Goal: Use online tool/utility: Use online tool/utility

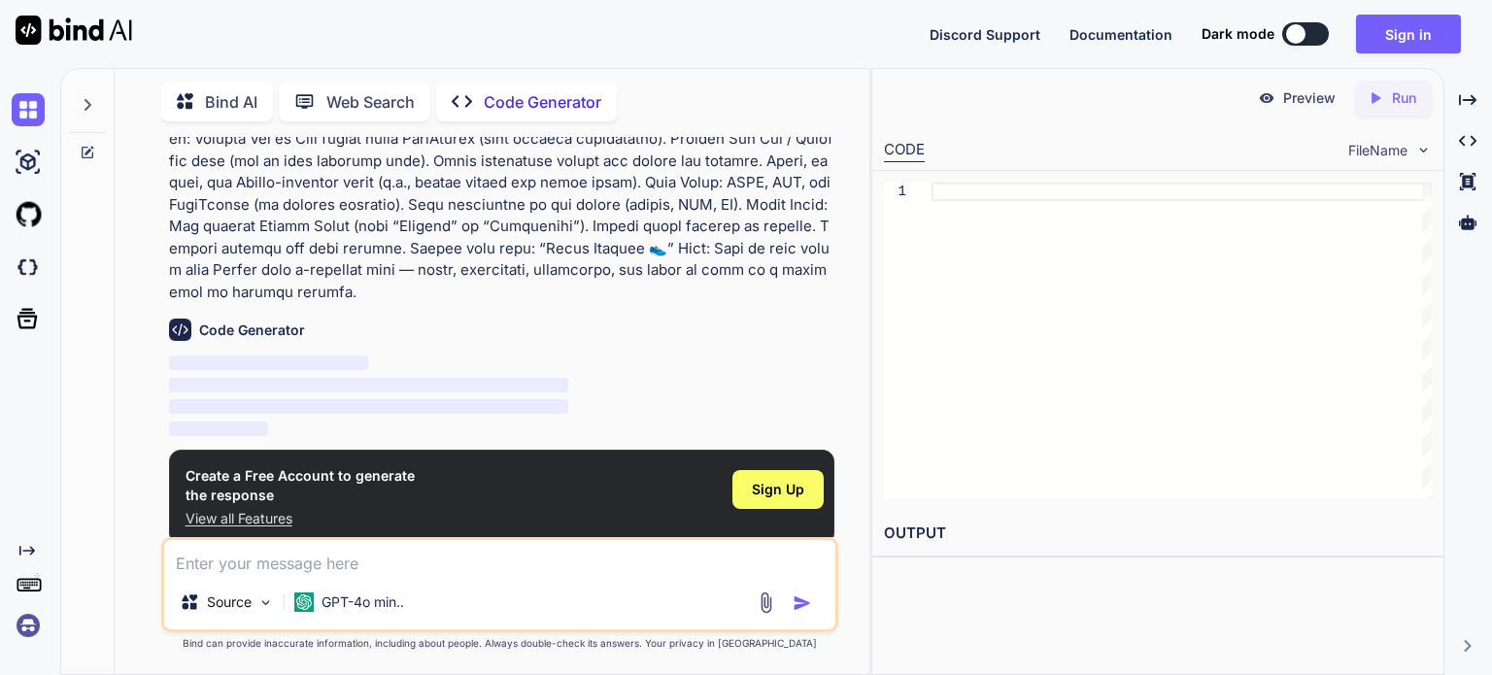
scroll to position [333, 0]
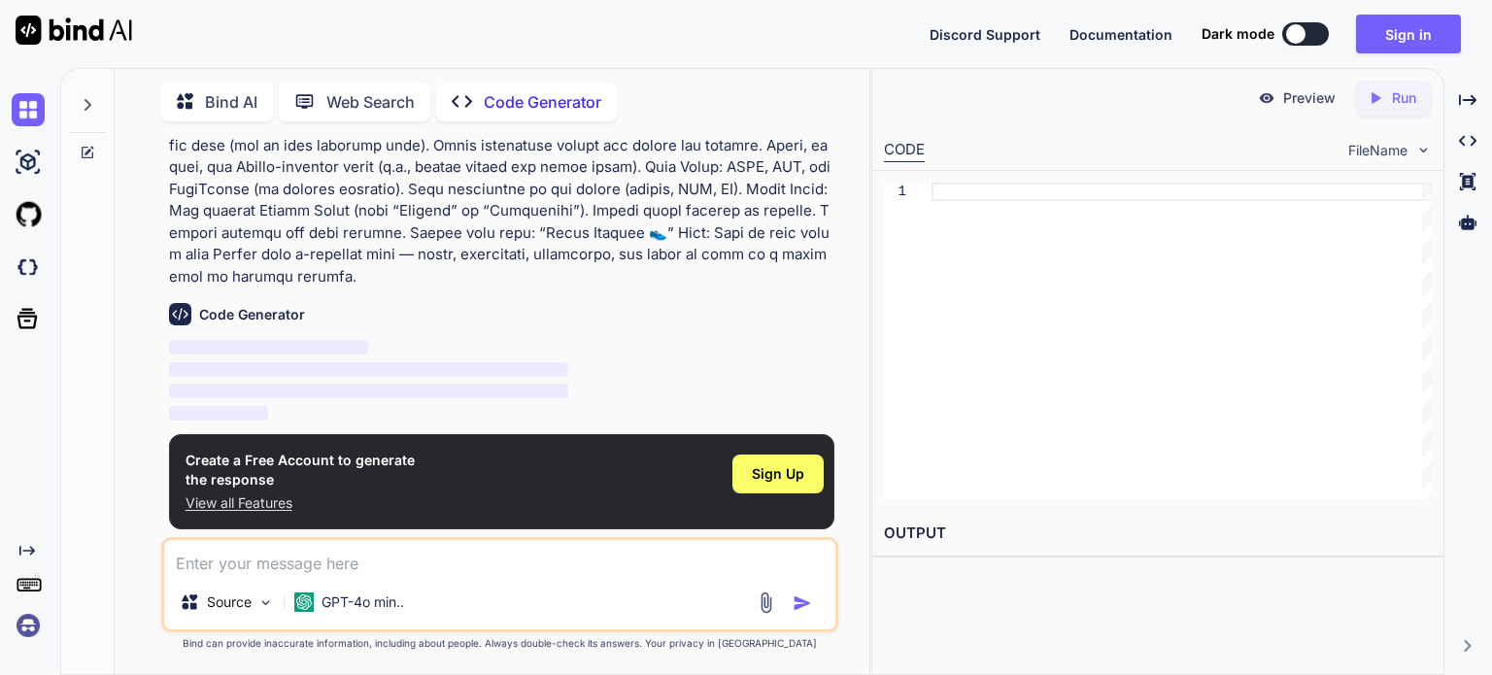
type textarea "x"
click at [330, 576] on div "Source GPT-4o min.." at bounding box center [499, 584] width 677 height 95
click at [299, 563] on textarea at bounding box center [499, 557] width 671 height 35
paste textarea "L ipsu dol si ametco a elits doeiusmodt, incididun, utl etdolorema a-enimadmi v…"
type textarea "L ipsu dol si ametco a elits doeiusmodt, incididun, utl etdolorema a-enimadmi v…"
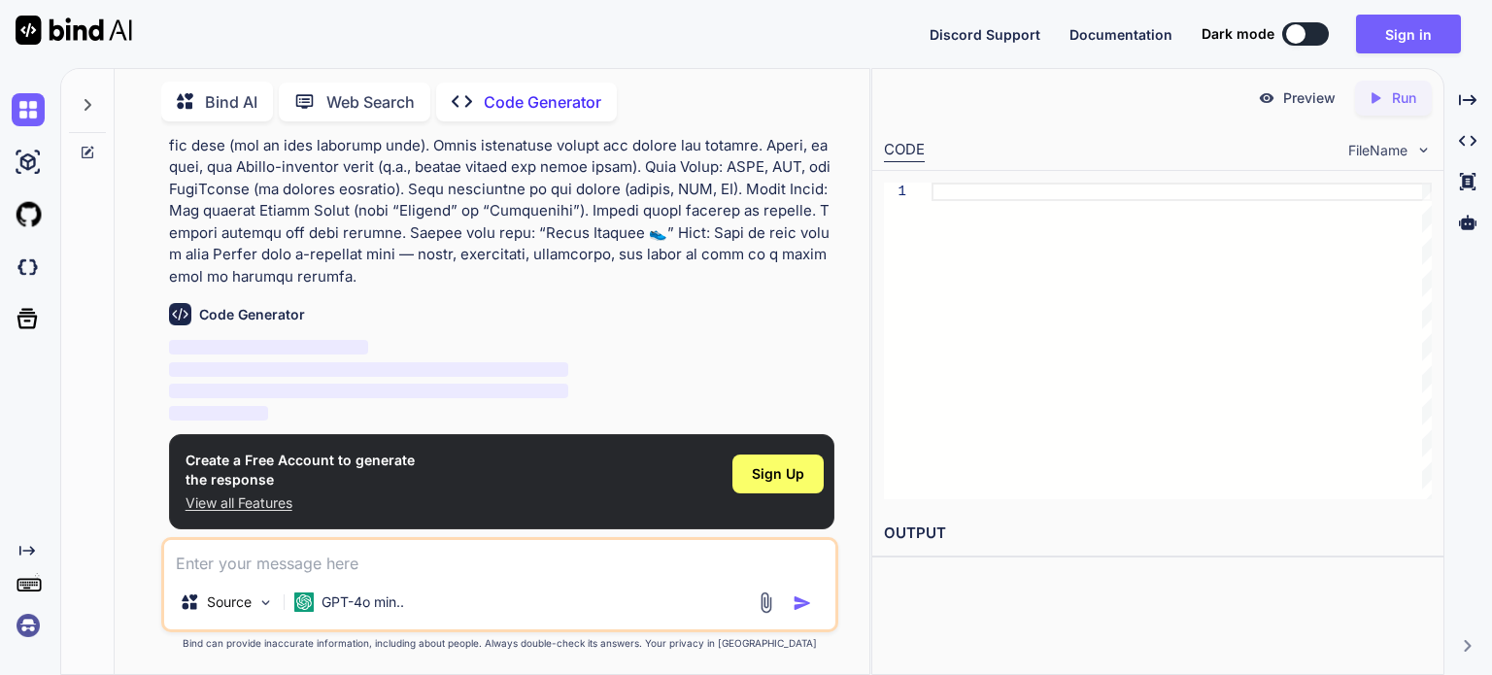
type textarea "x"
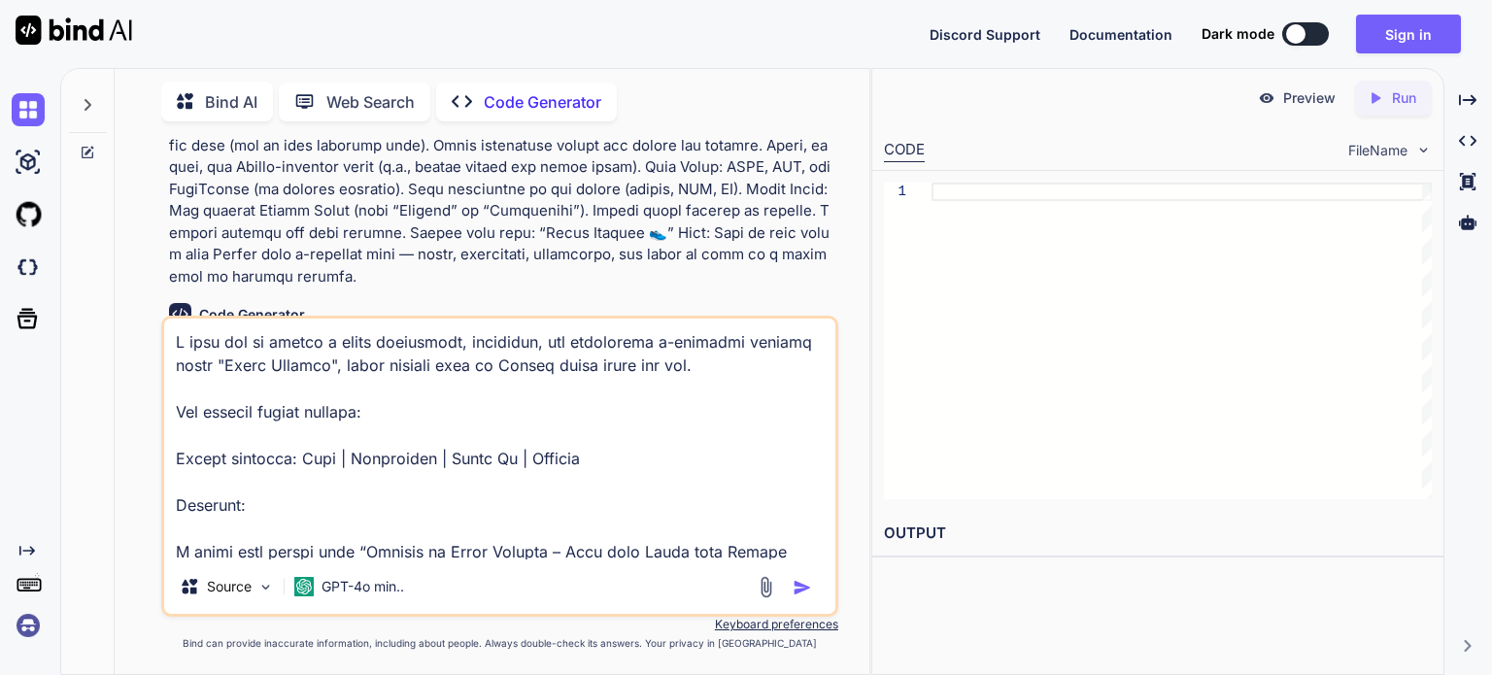
scroll to position [1471, 0]
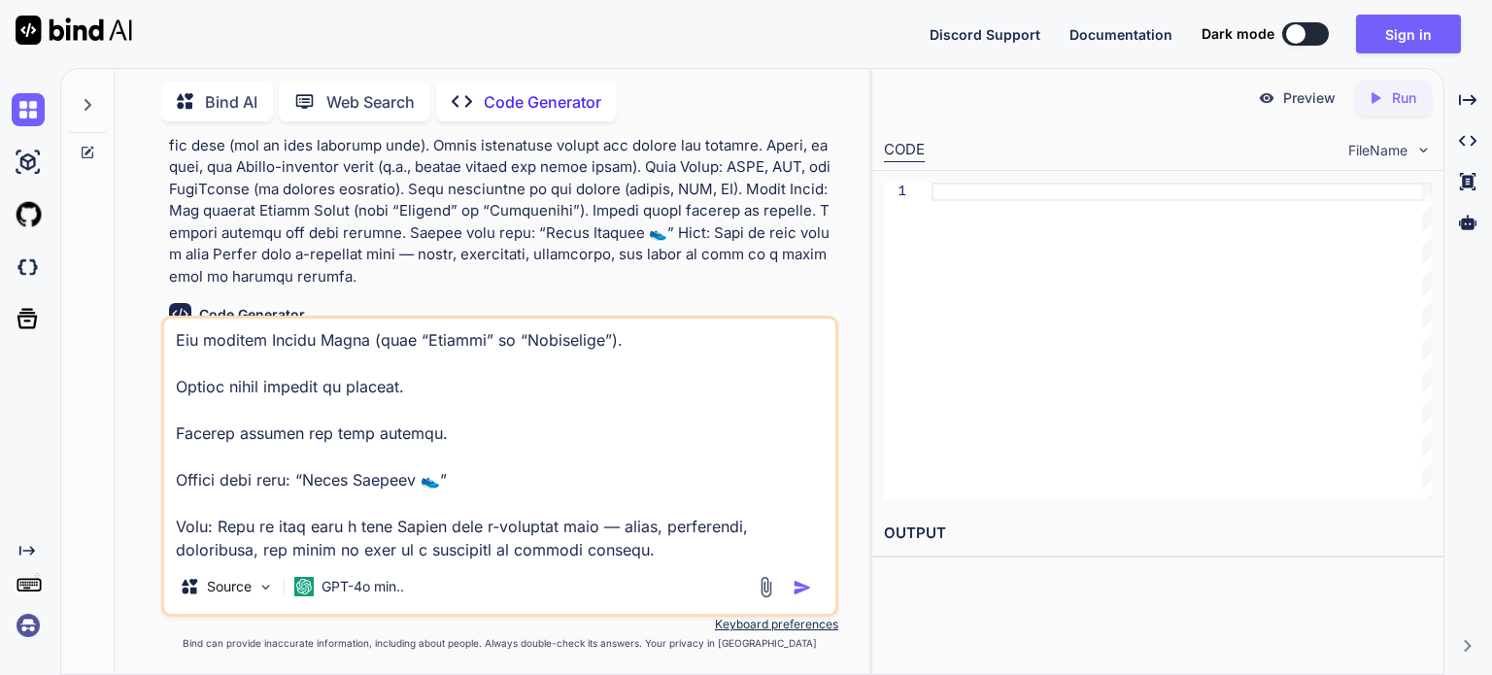
type textarea "L ipsu dol si ametco a elits doeiusmodt, incididun, utl etdolorema a-enimadmi v…"
click at [799, 586] on img "button" at bounding box center [802, 587] width 19 height 19
click at [640, 554] on textarea at bounding box center [499, 439] width 671 height 241
type textarea "x"
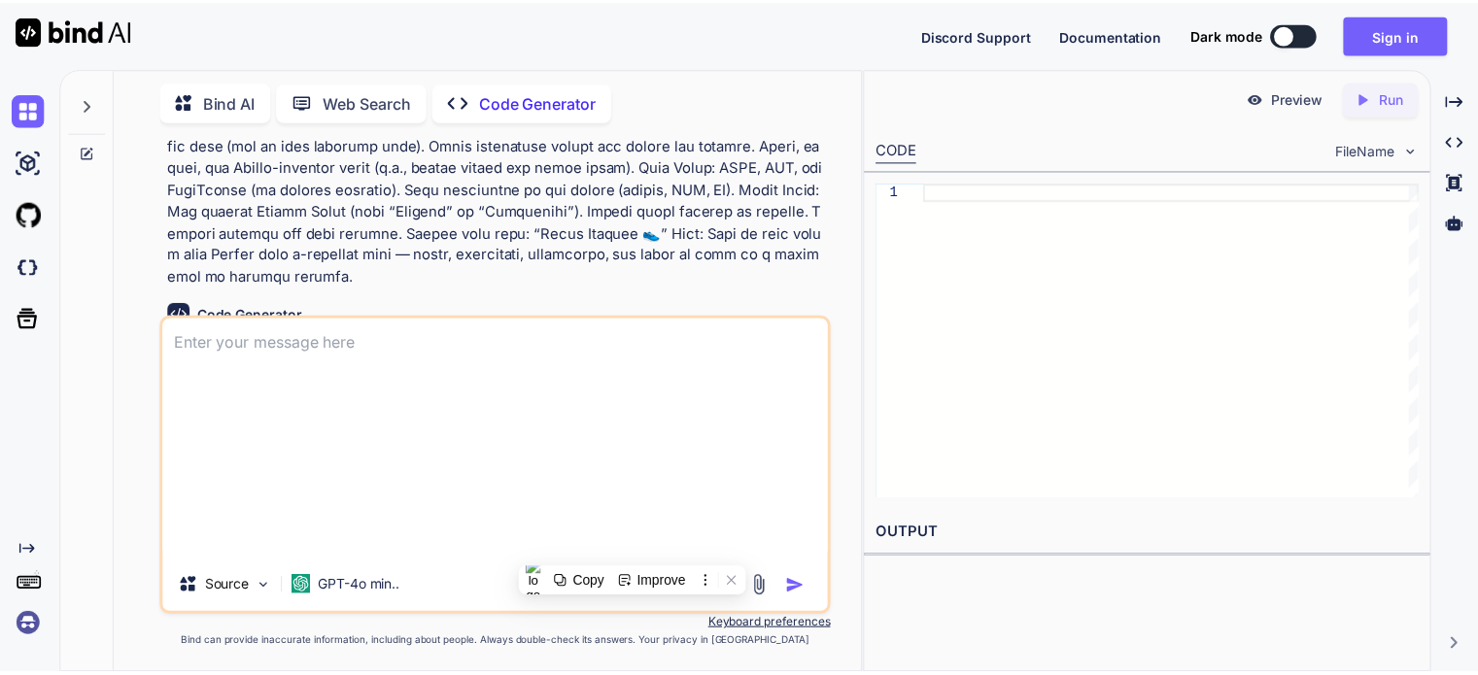
scroll to position [0, 0]
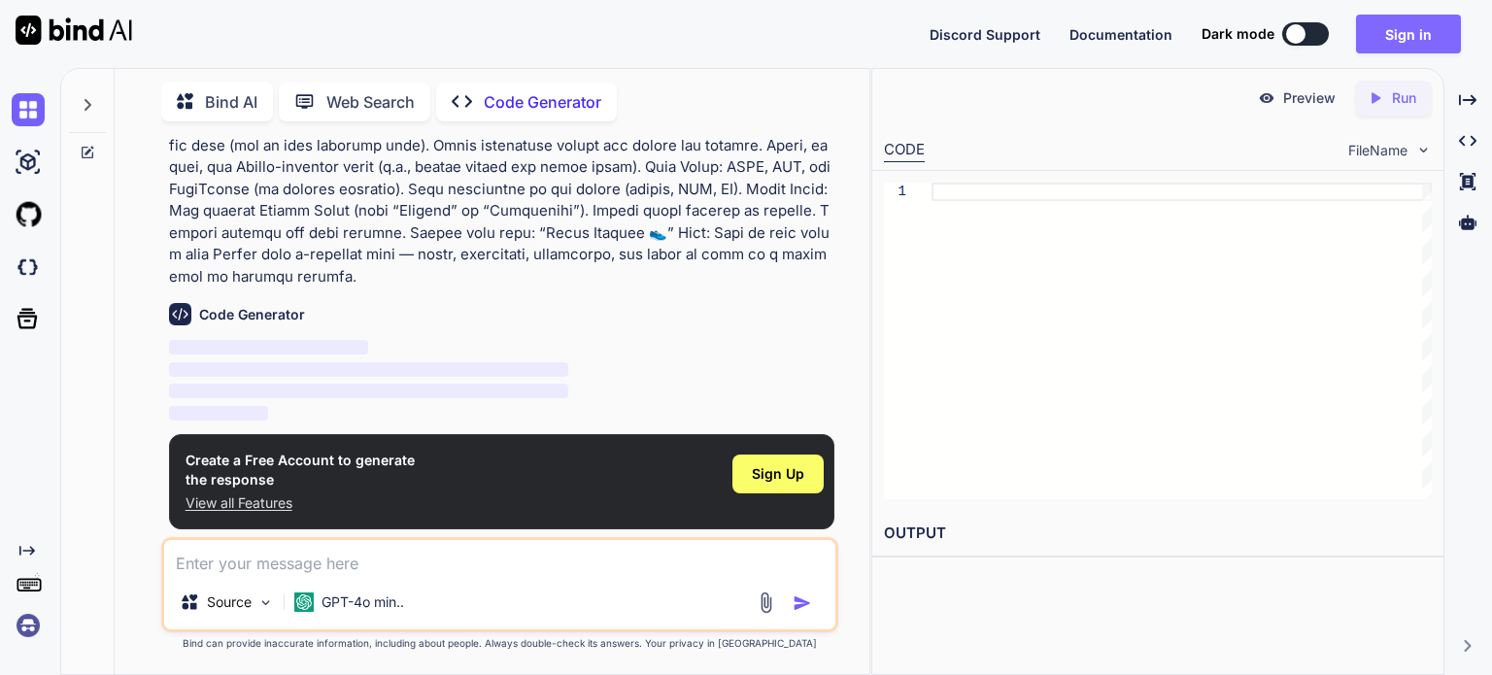
click at [1445, 30] on button "Sign in" at bounding box center [1408, 34] width 105 height 39
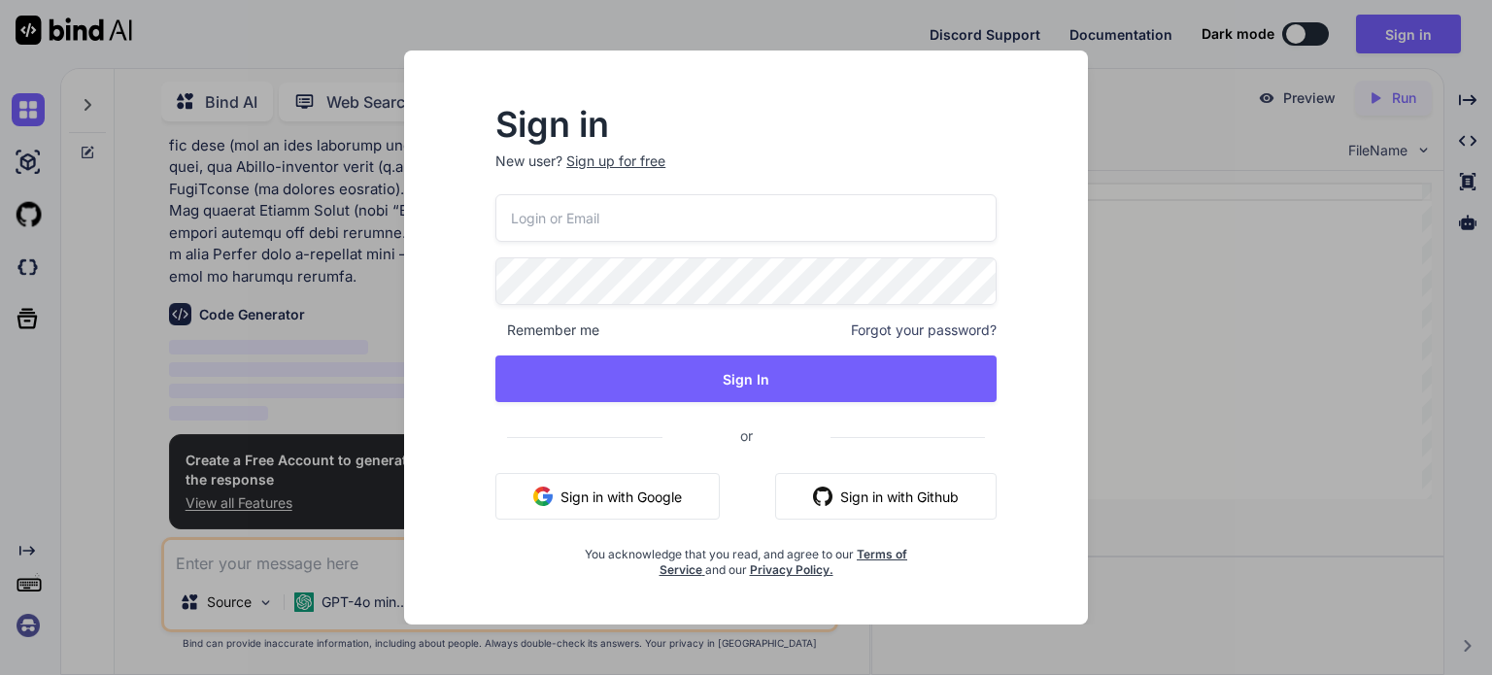
click at [622, 504] on button "Sign in with Google" at bounding box center [607, 496] width 224 height 47
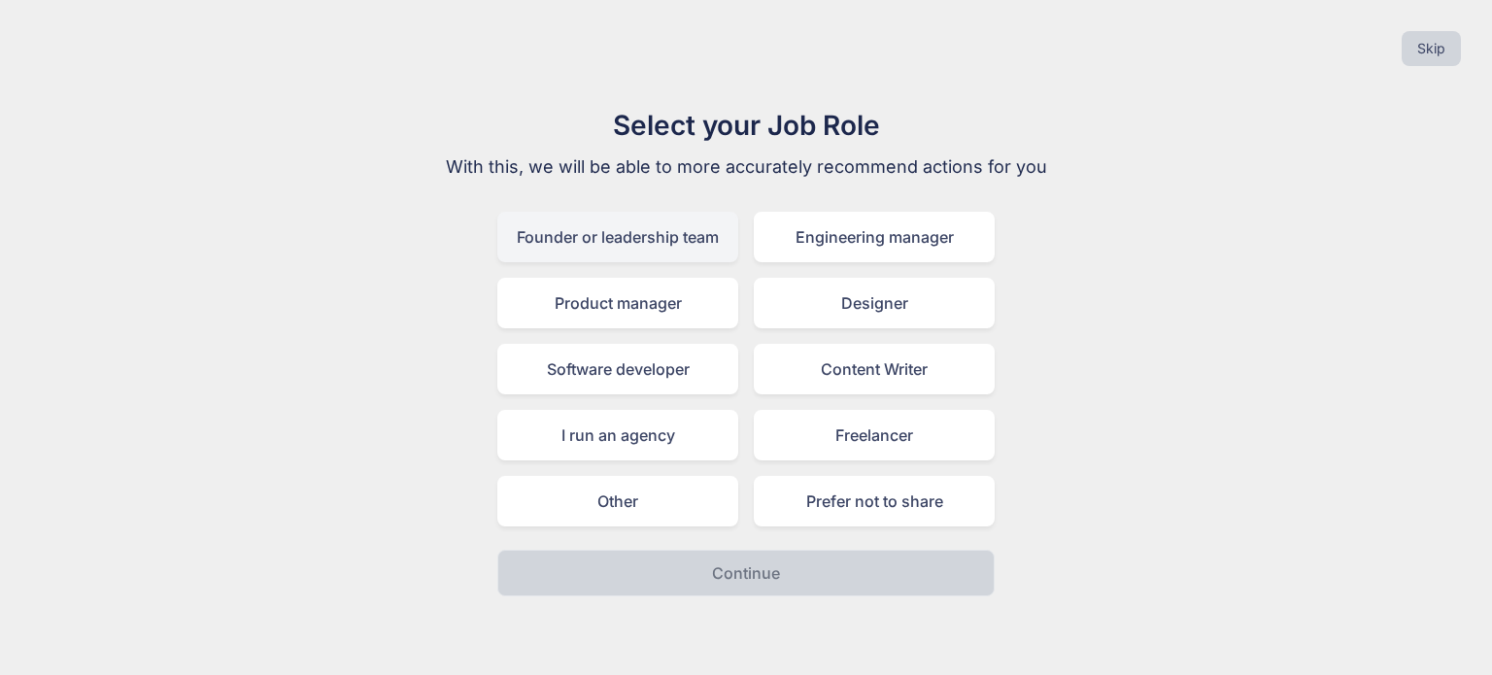
click at [591, 236] on div "Founder or leadership team" at bounding box center [617, 237] width 241 height 51
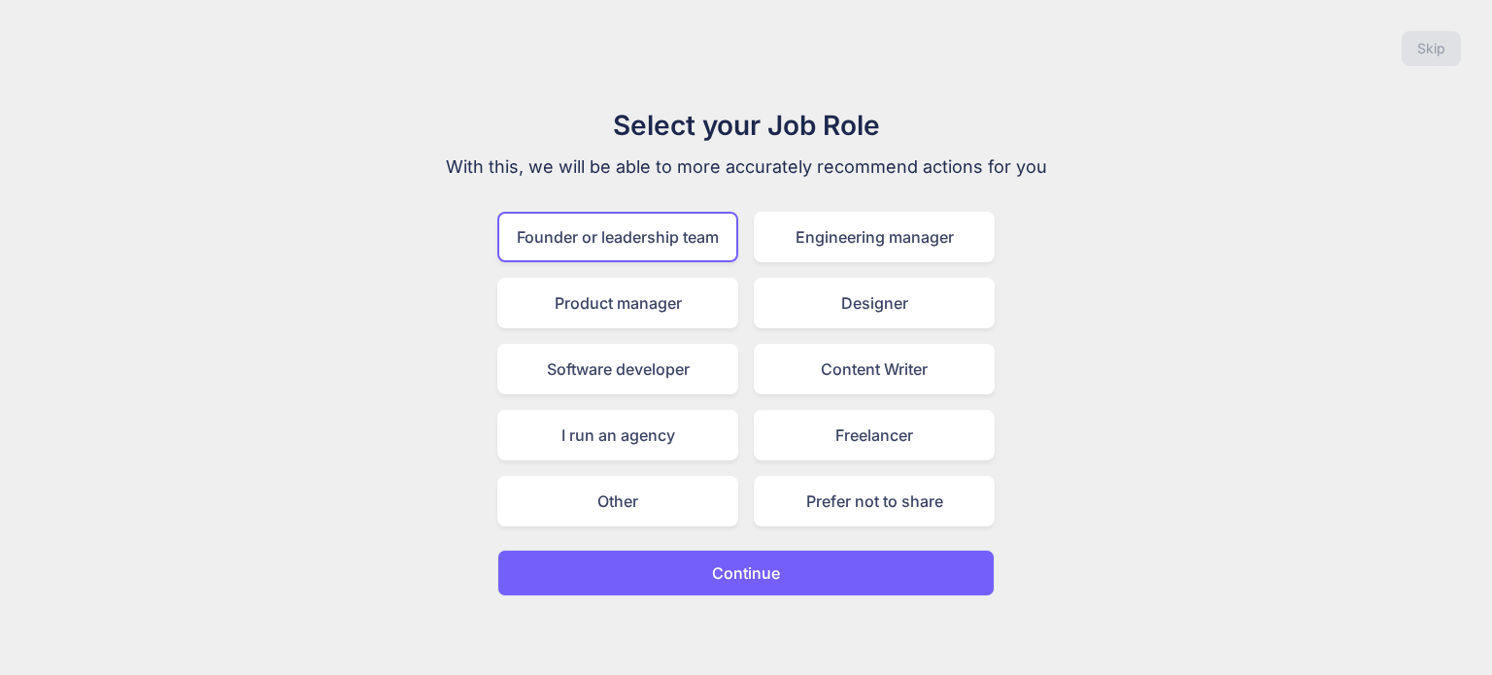
click at [672, 564] on button "Continue" at bounding box center [745, 573] width 497 height 47
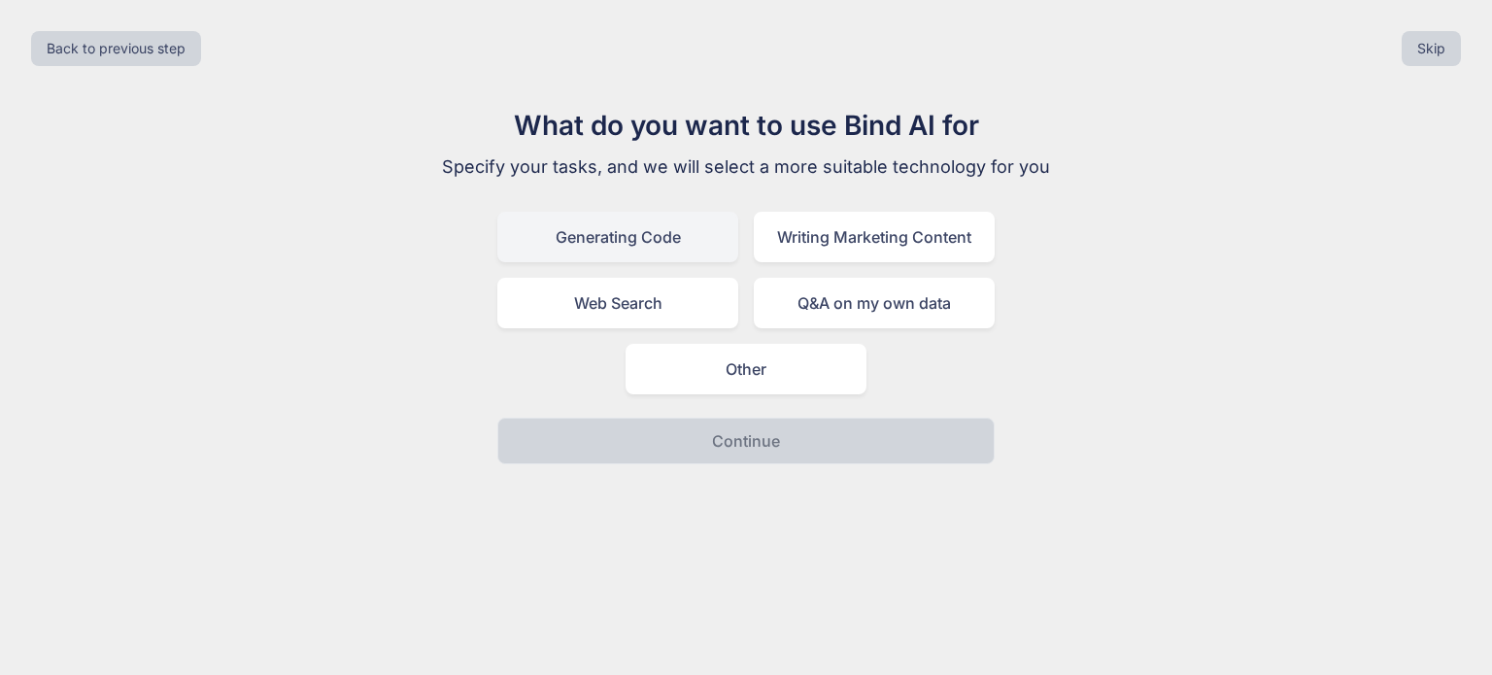
click at [684, 248] on div "Generating Code" at bounding box center [617, 237] width 241 height 51
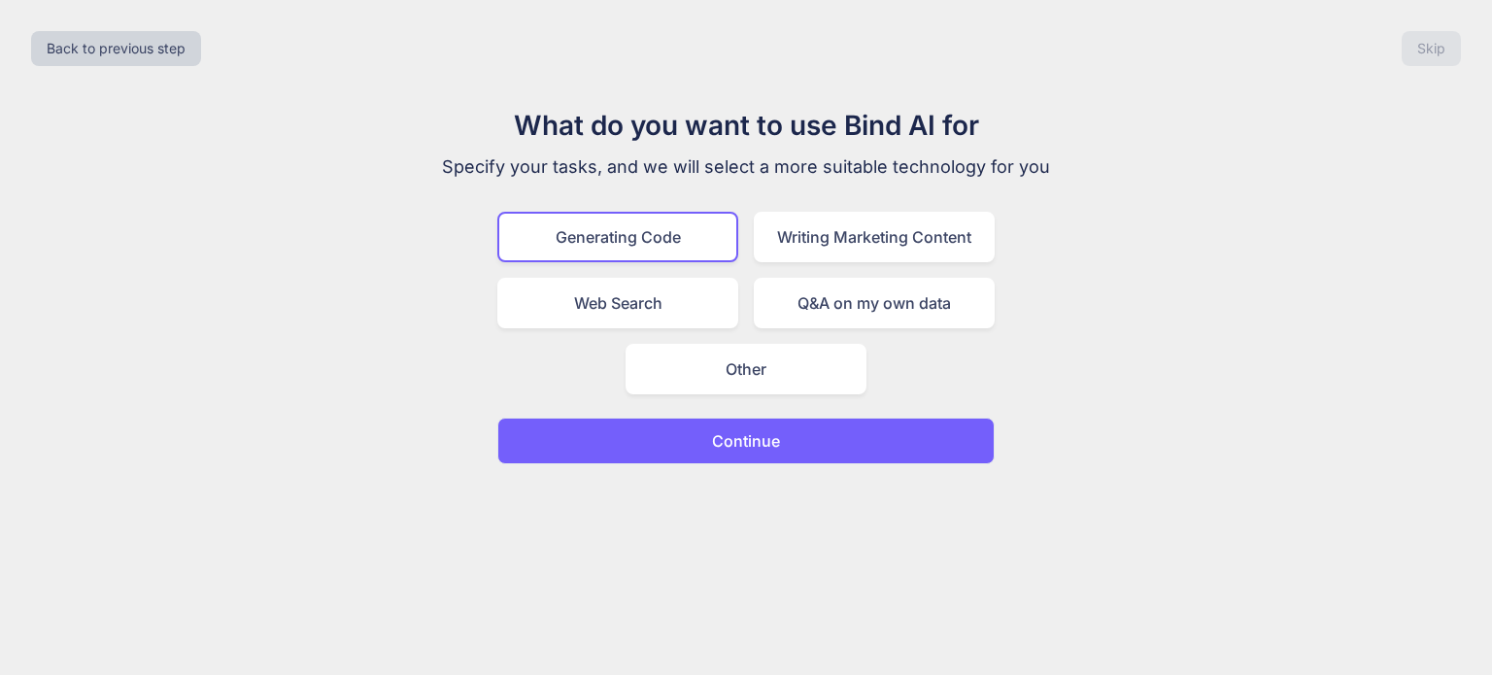
click at [713, 446] on p "Continue" at bounding box center [746, 440] width 68 height 23
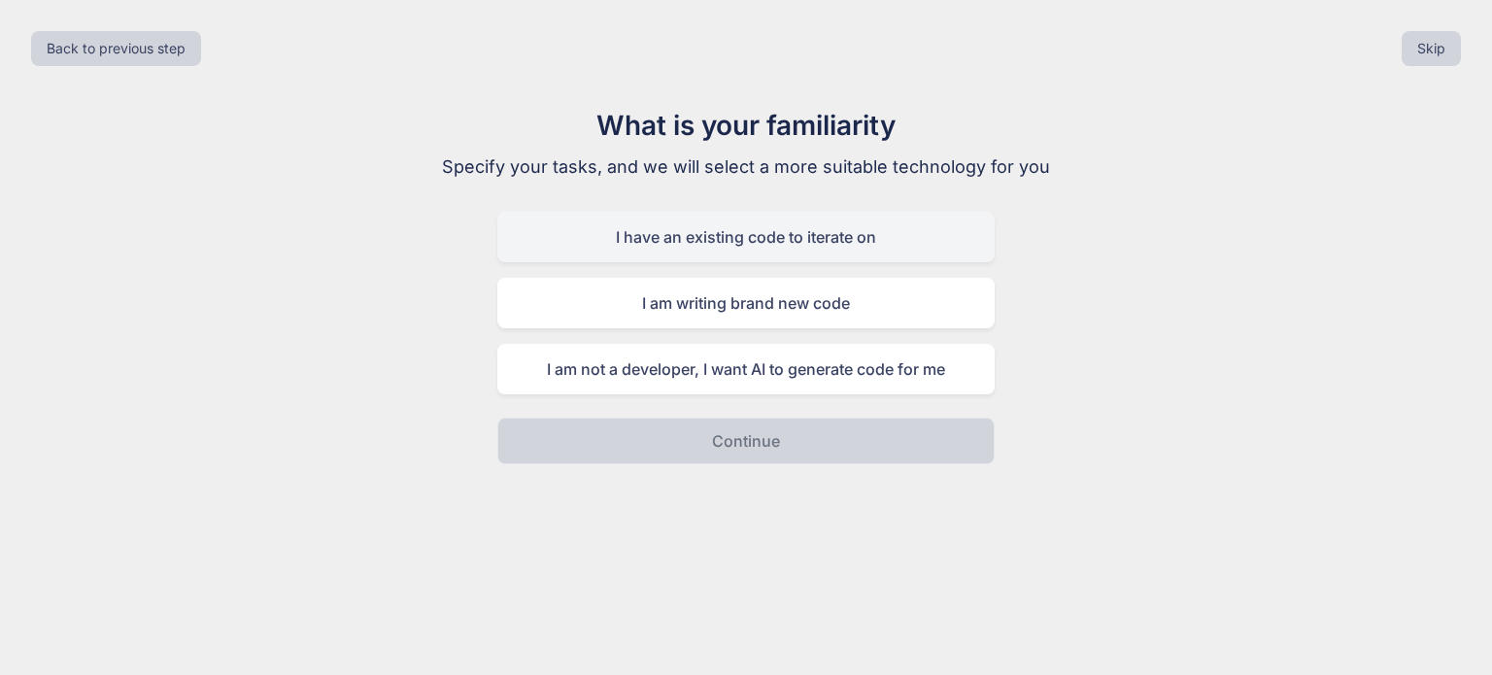
click at [728, 244] on div "I have an existing code to iterate on" at bounding box center [745, 237] width 497 height 51
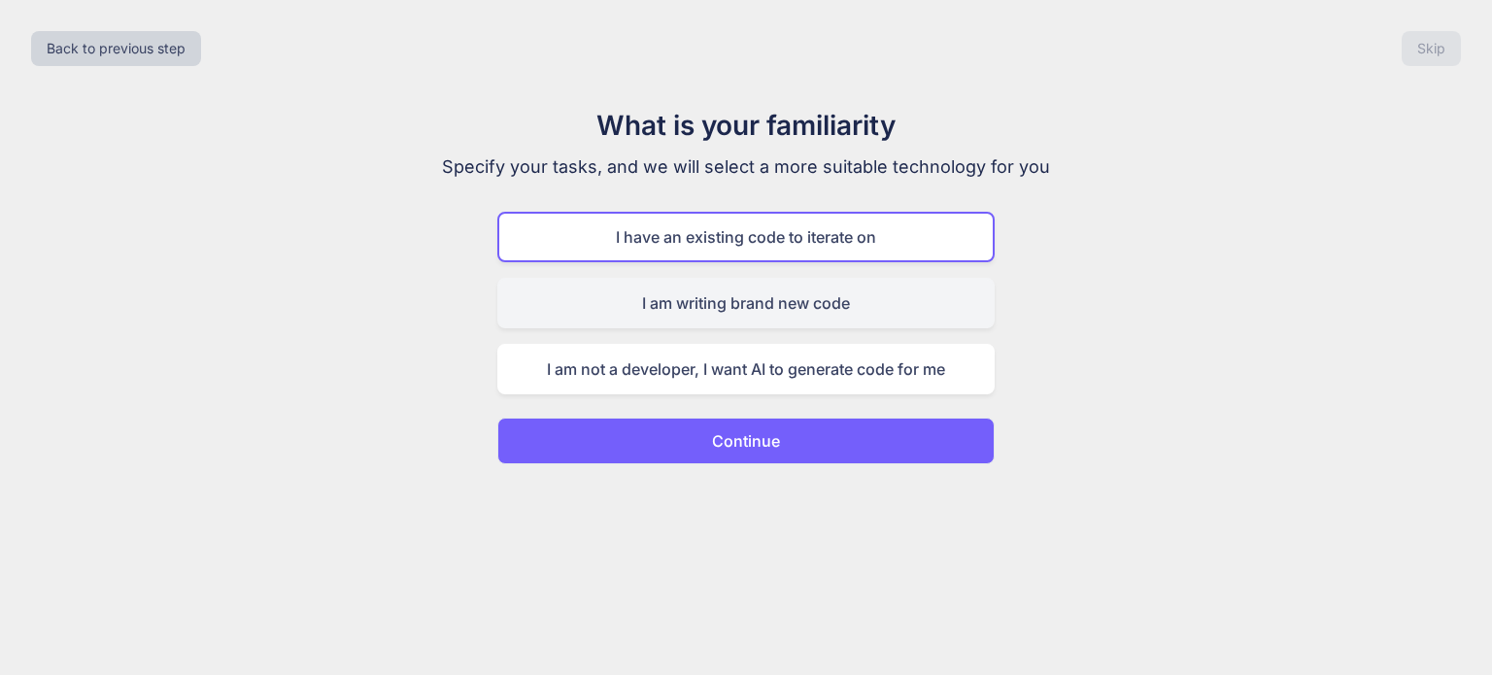
drag, startPoint x: 711, startPoint y: 446, endPoint x: 715, endPoint y: 311, distance: 135.1
click at [715, 311] on div "What is your familiarity Specify your tasks, and we will select a more suitable…" at bounding box center [746, 284] width 653 height 359
click at [715, 311] on div "I am writing brand new code" at bounding box center [745, 303] width 497 height 51
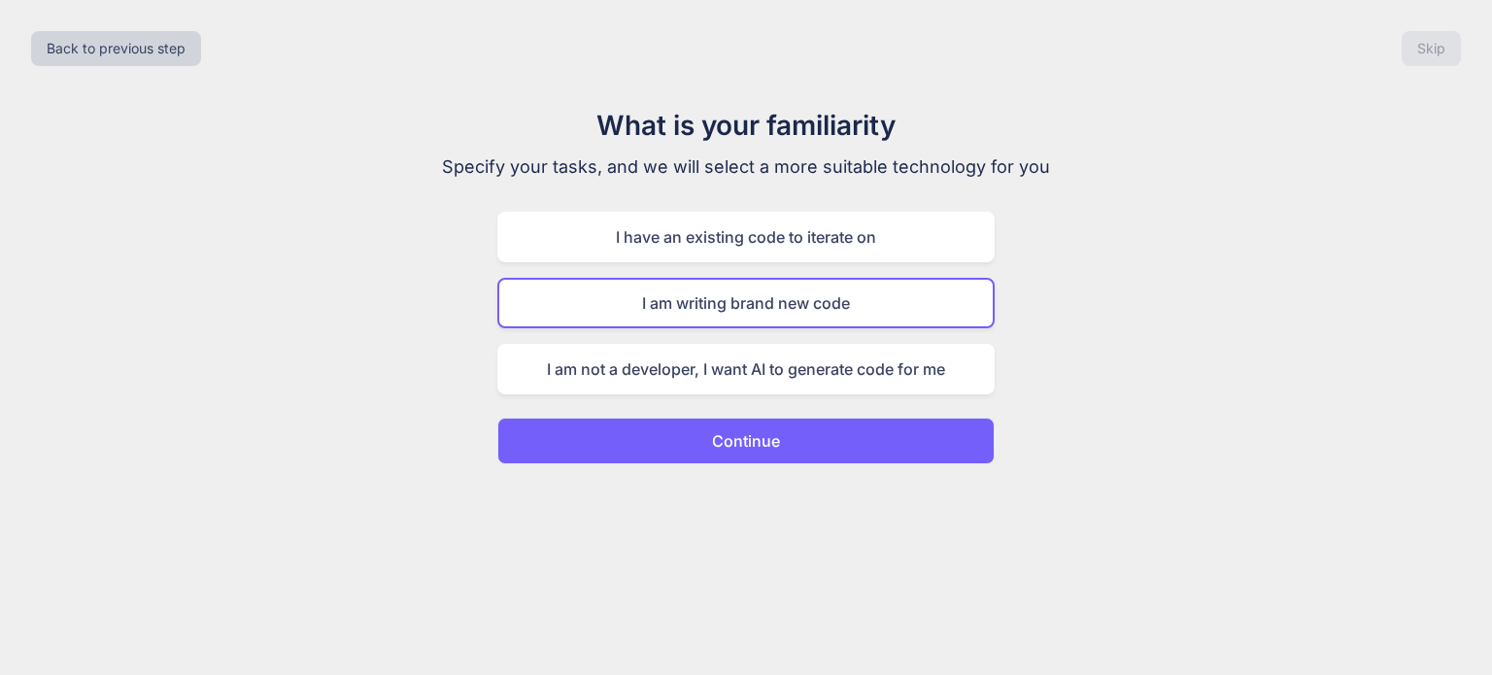
click at [703, 444] on button "Continue" at bounding box center [745, 441] width 497 height 47
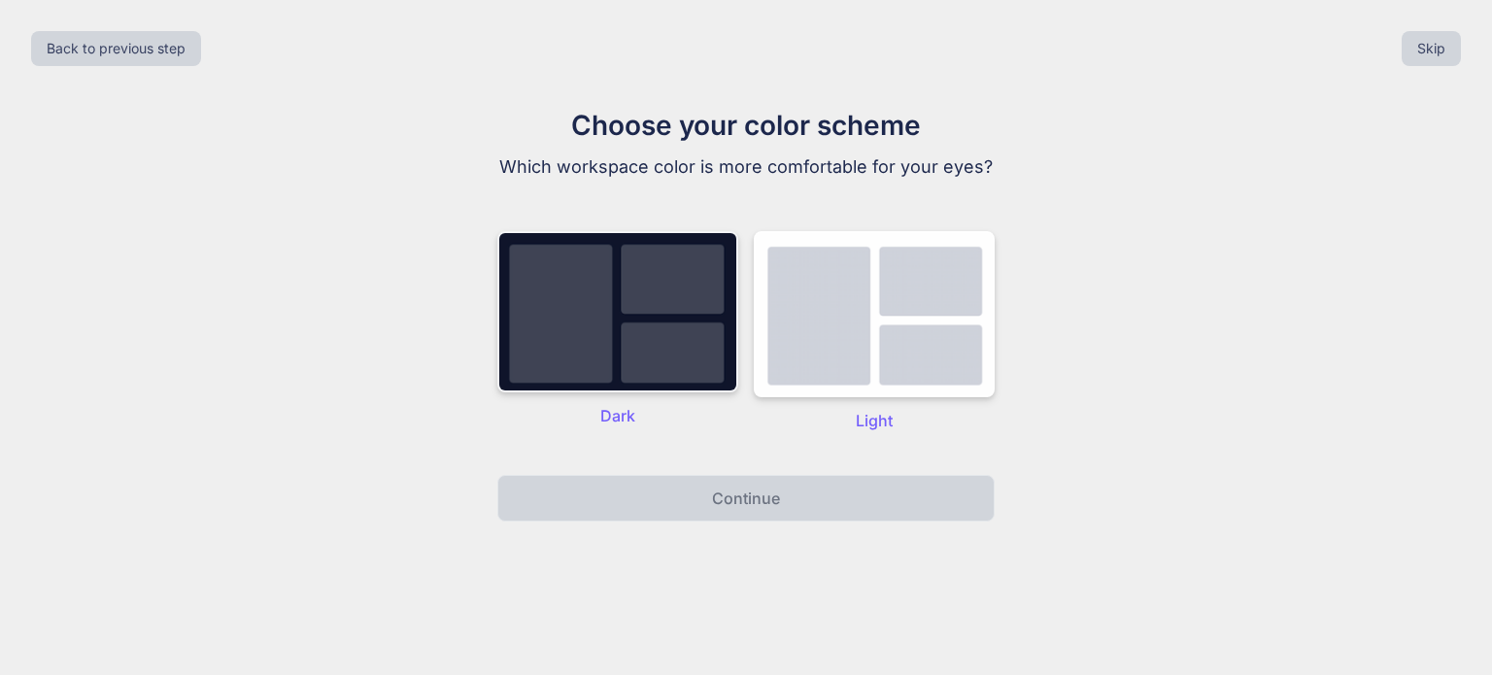
click at [664, 347] on img at bounding box center [617, 311] width 241 height 161
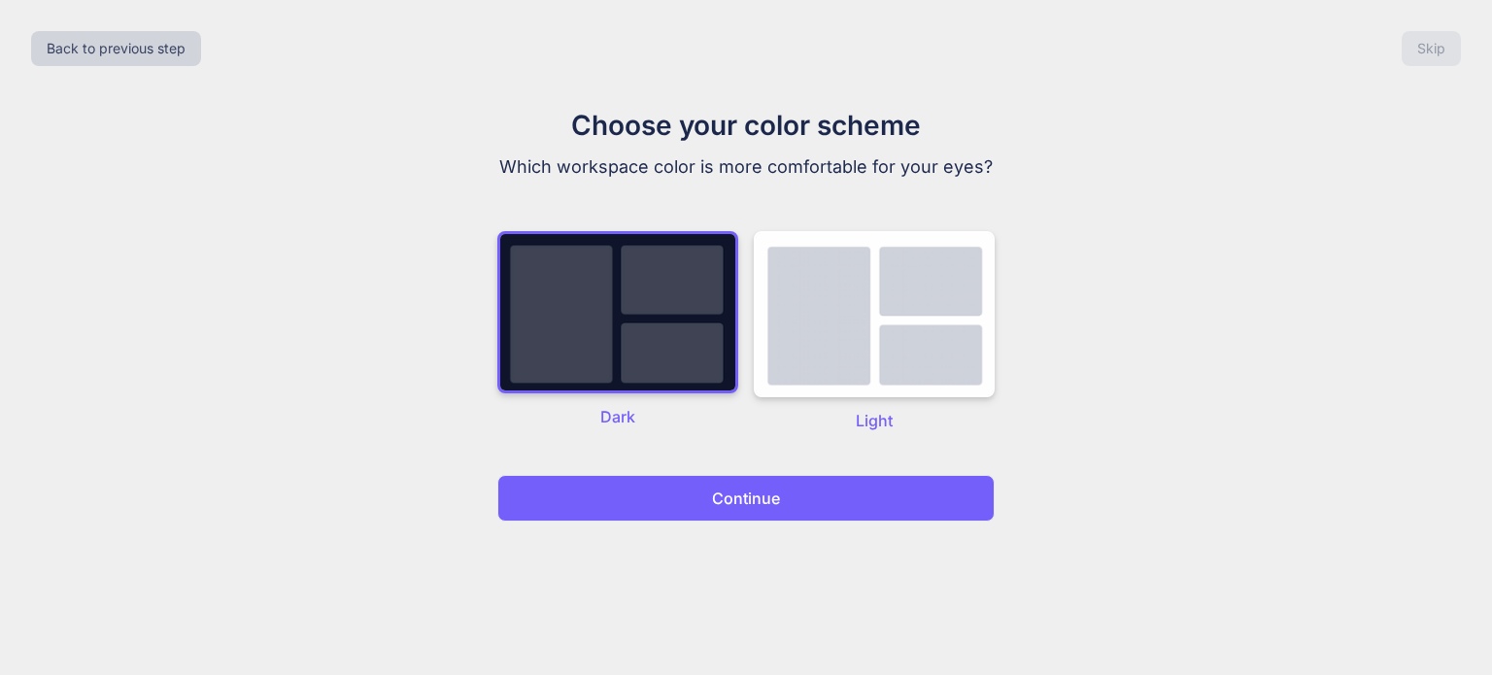
click at [785, 512] on button "Continue" at bounding box center [745, 498] width 497 height 47
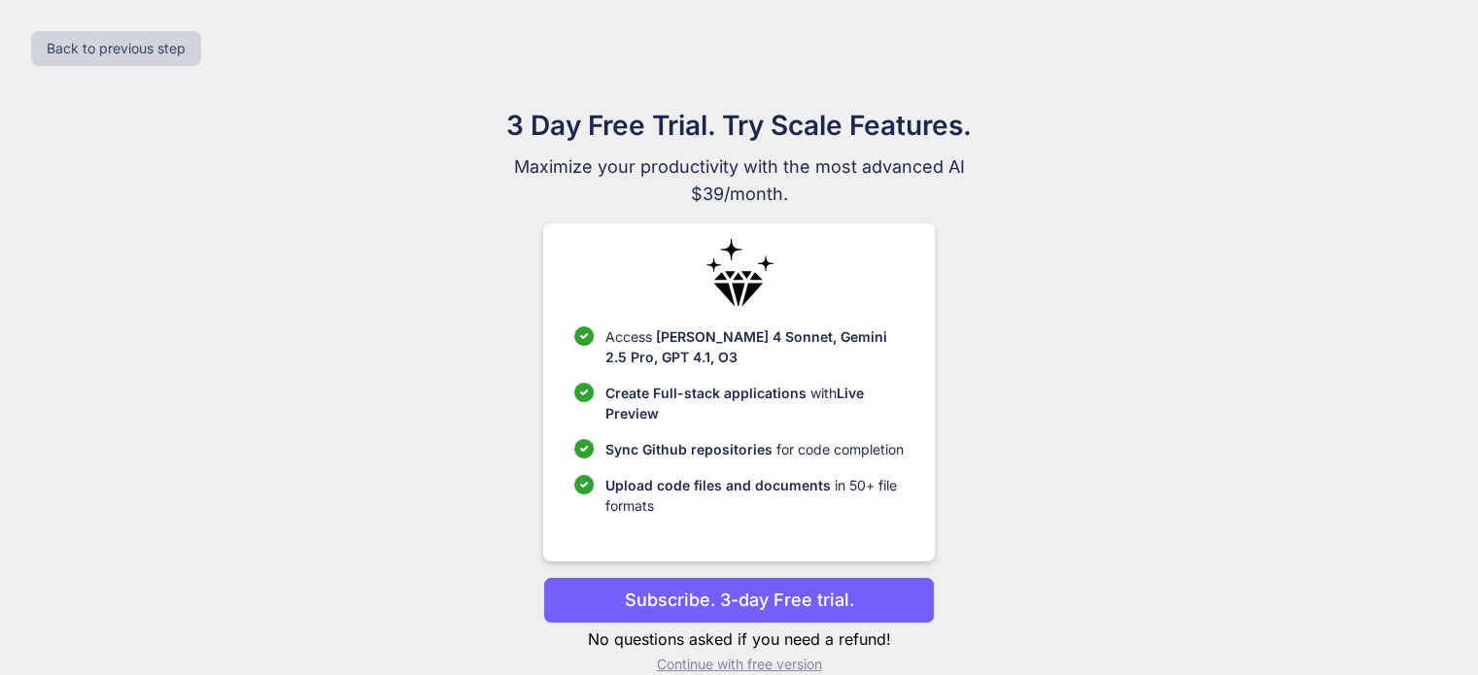
click at [551, 415] on div "Access [PERSON_NAME] 4 Sonnet, Gemini 2.5 Pro, GPT 4.1, O3 Create Full-stack ap…" at bounding box center [738, 392] width 391 height 338
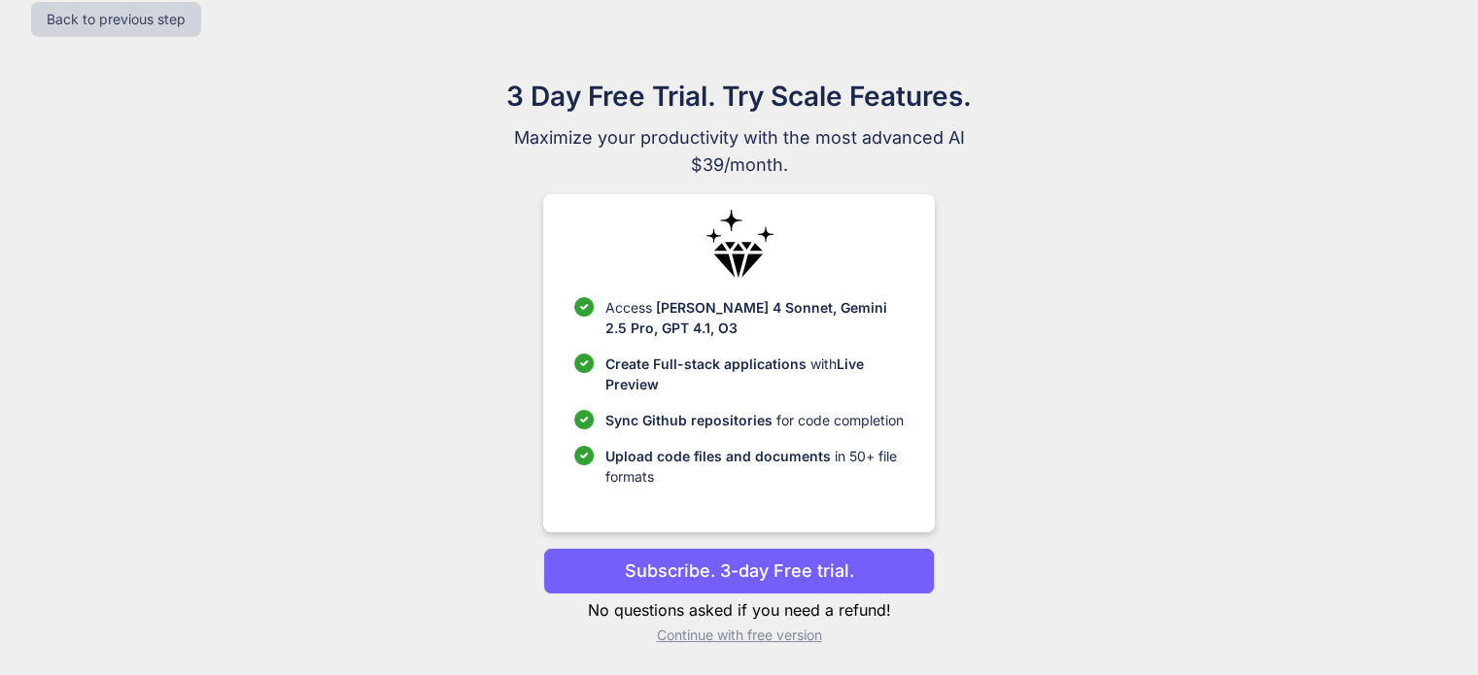
click at [716, 635] on p "Continue with free version" at bounding box center [738, 635] width 391 height 19
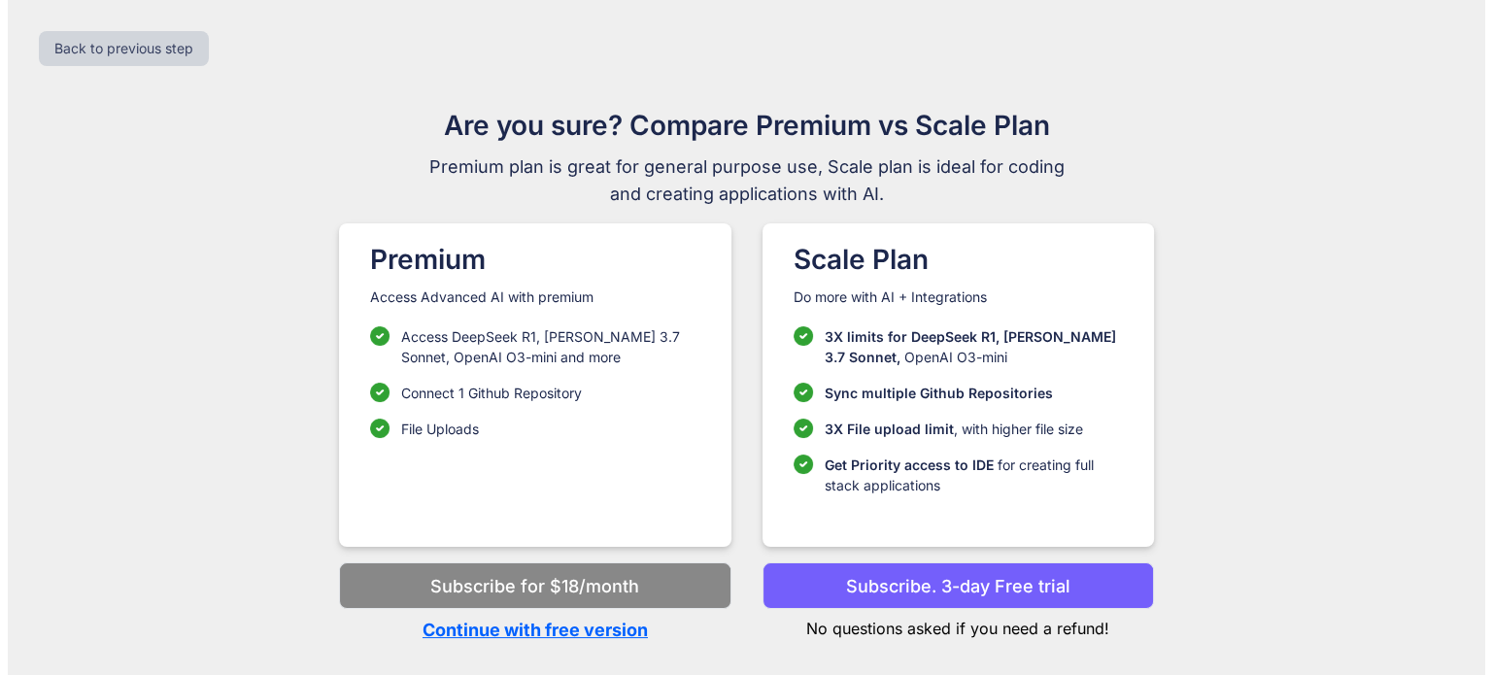
scroll to position [0, 0]
click at [307, 549] on div "Are you sure? Compare Premium vs Scale Plan Premium plan is great for general p…" at bounding box center [746, 362] width 1461 height 515
click at [577, 620] on p "Continue with free version" at bounding box center [534, 630] width 391 height 26
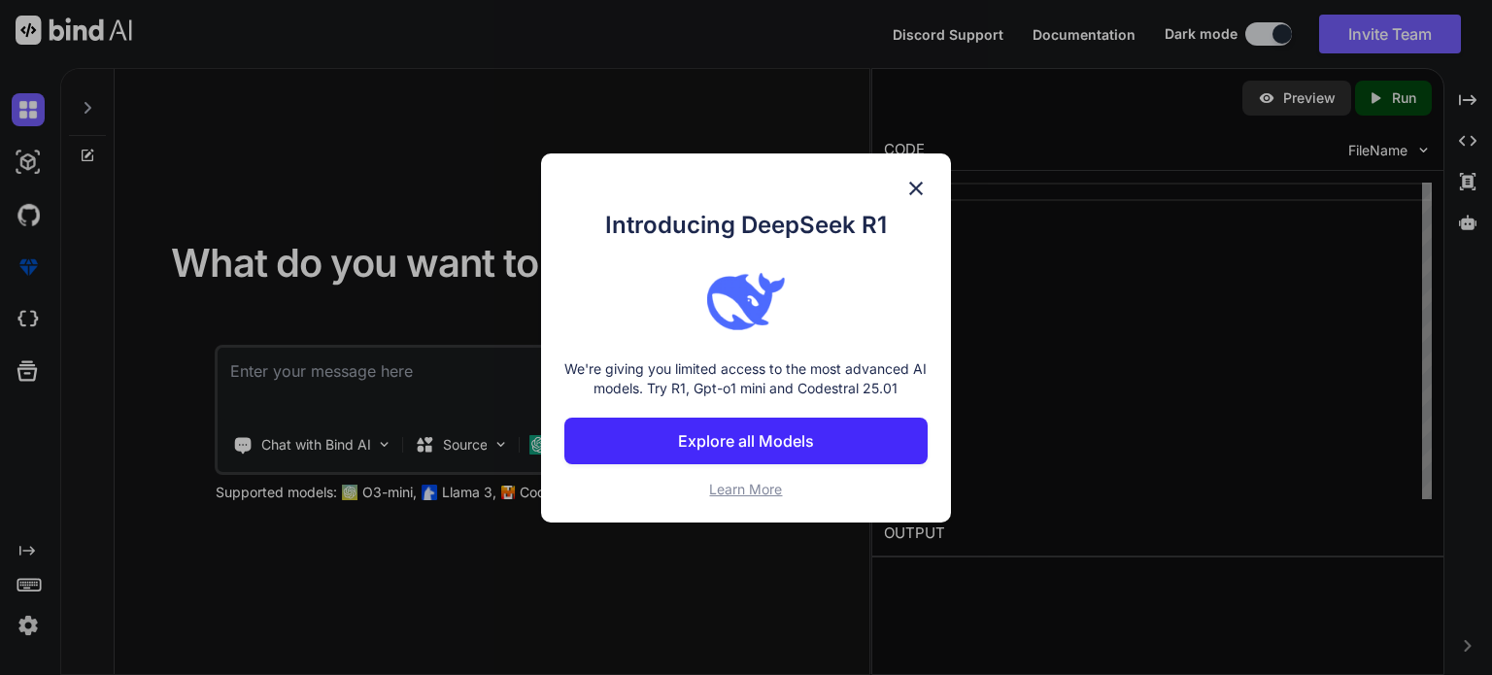
click at [913, 185] on img at bounding box center [915, 188] width 23 height 23
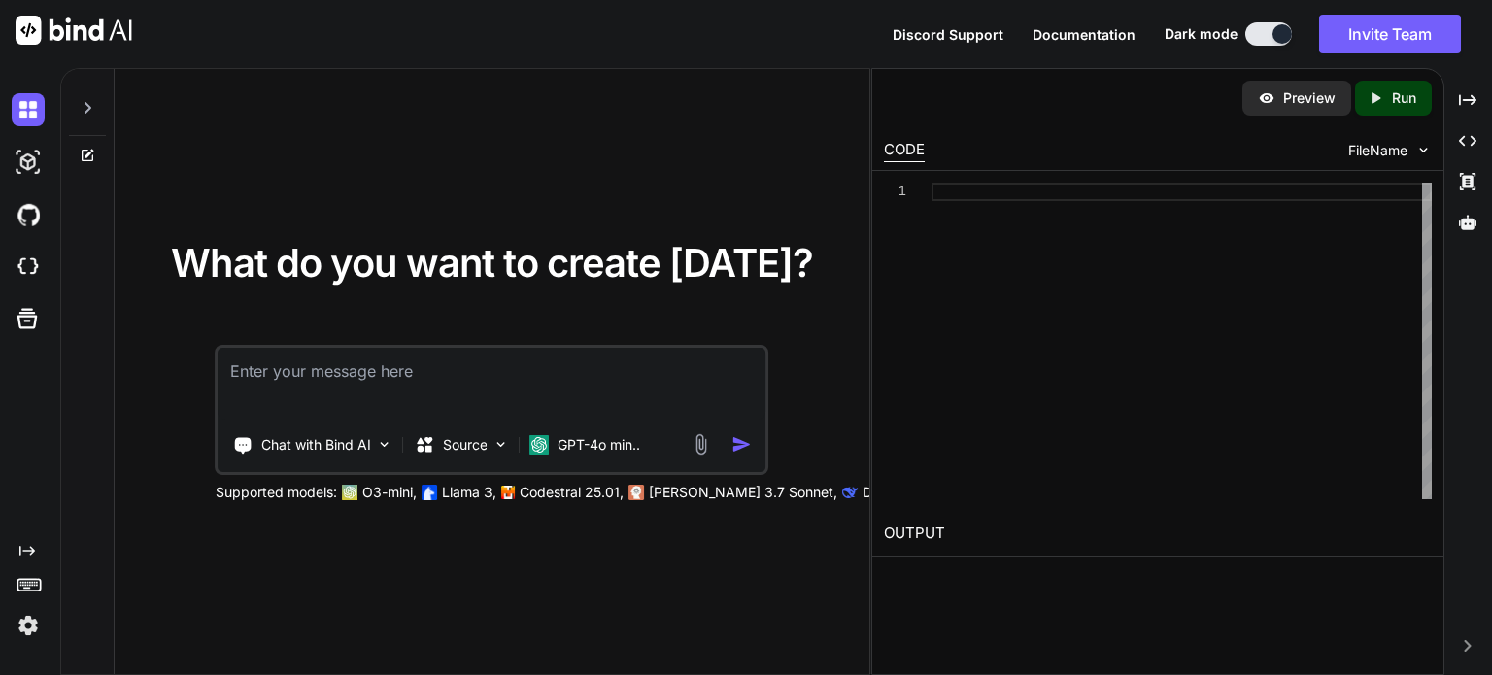
click at [452, 376] on textarea at bounding box center [492, 384] width 547 height 72
paste textarea "L ipsu dol si ametco a elits doeiusmodt, incididun, utl etdolorema a-enimadmi v…"
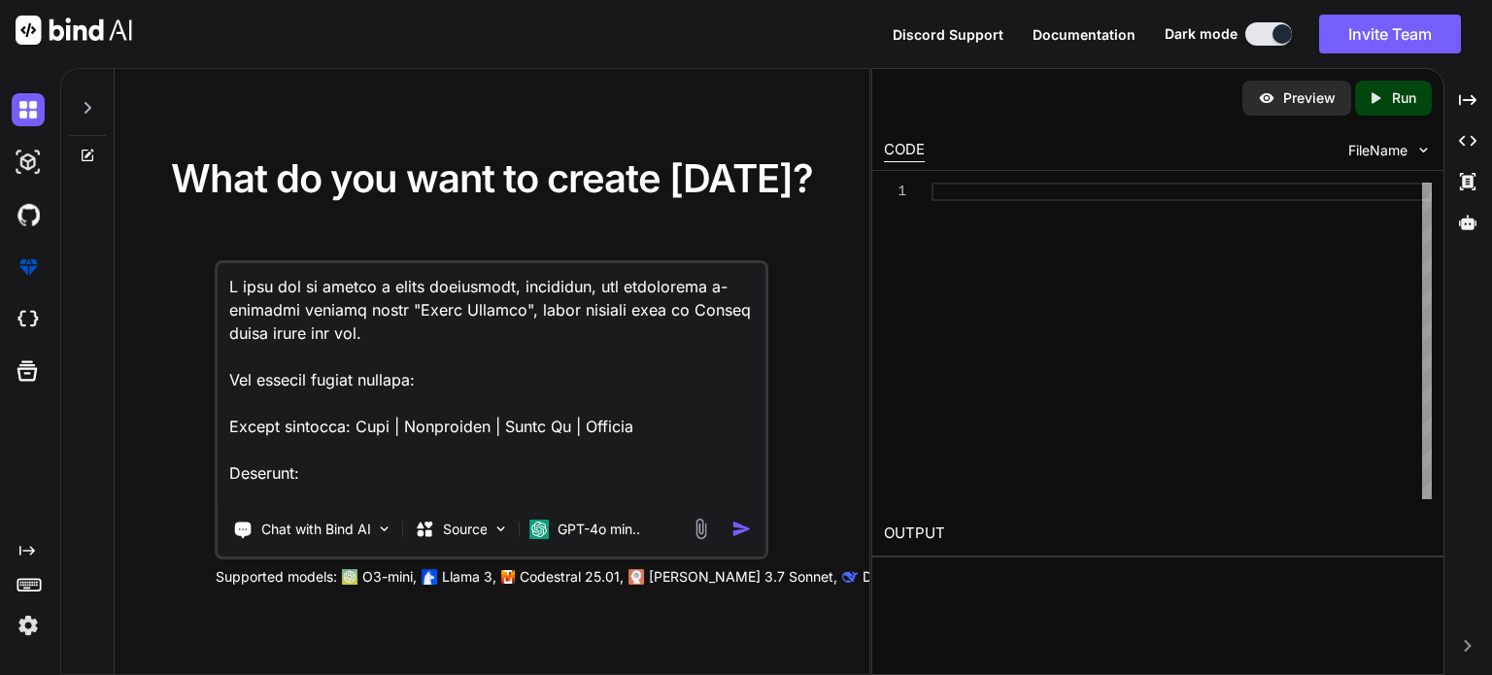
scroll to position [1586, 0]
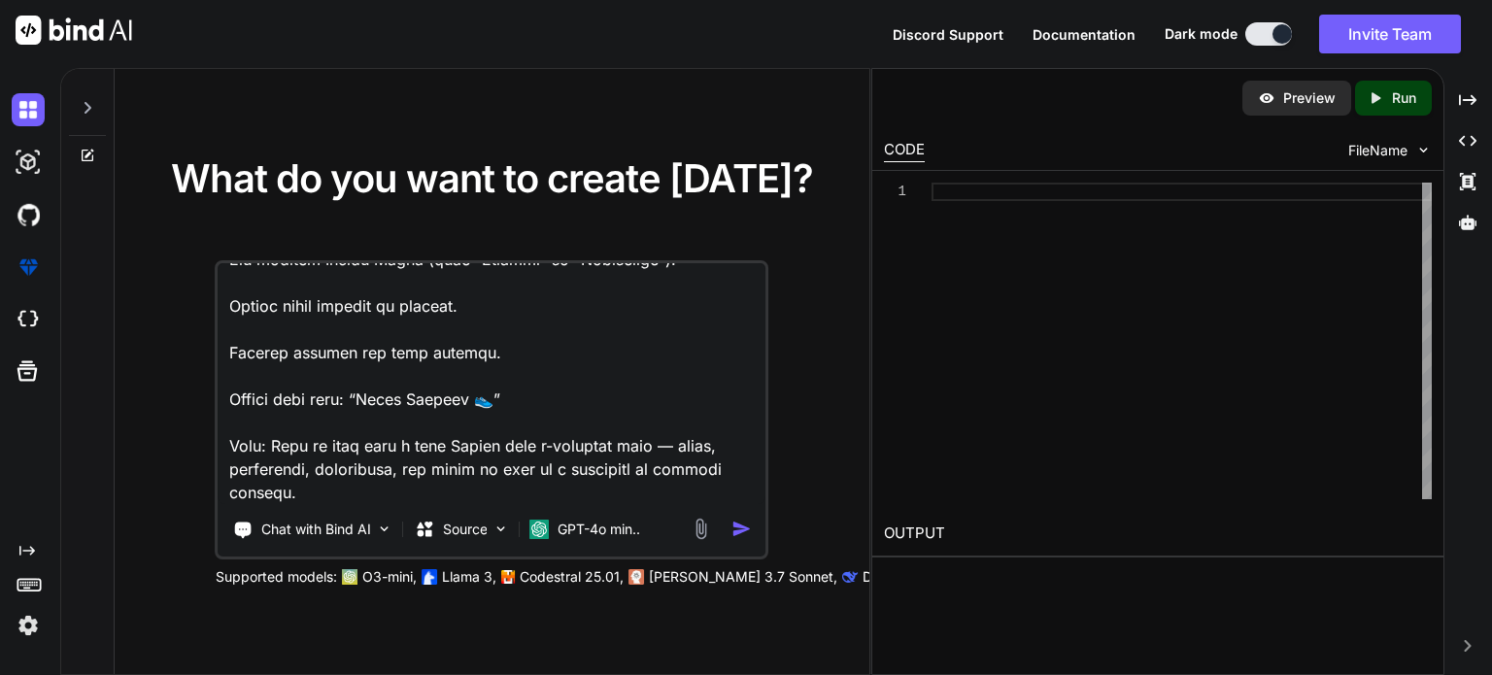
type textarea "L ipsu dol si ametco a elits doeiusmodt, incididun, utl etdolorema a-enimadmi v…"
click at [741, 527] on img "button" at bounding box center [741, 529] width 20 height 20
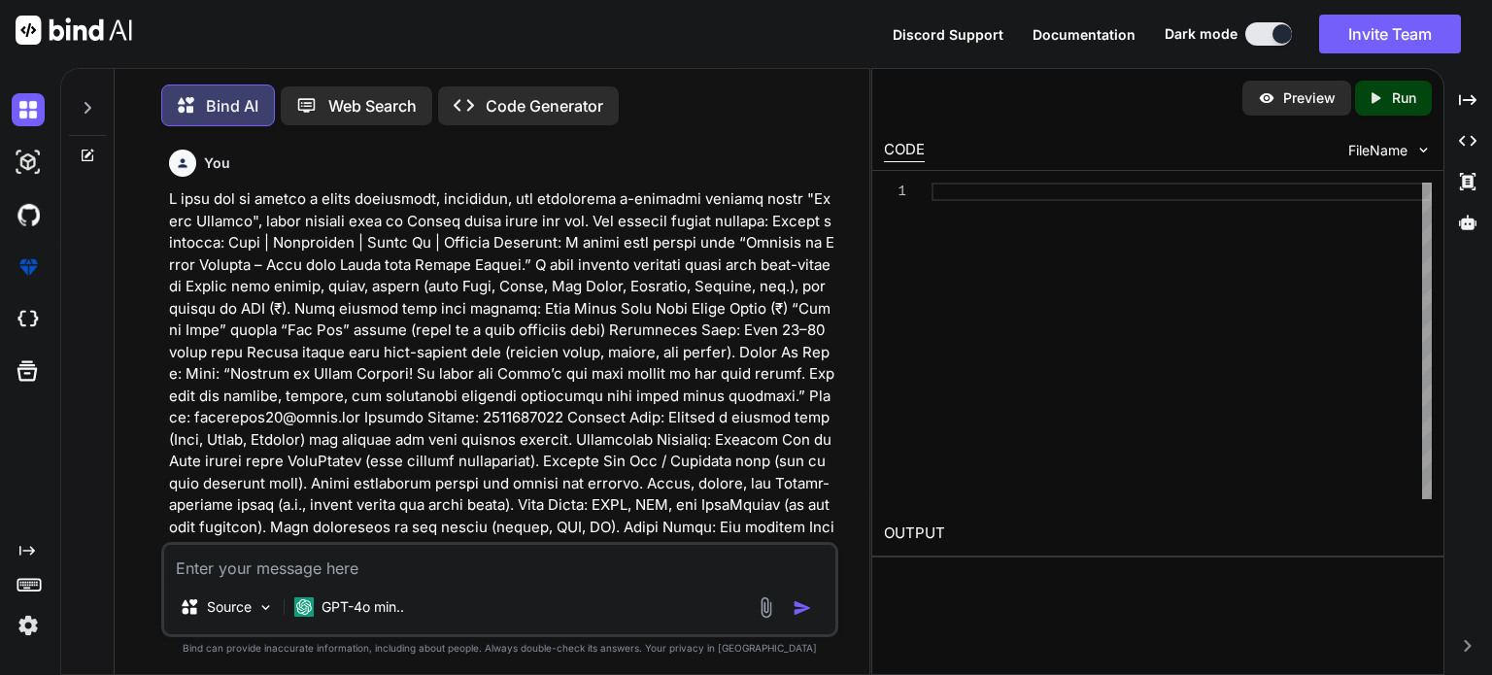
scroll to position [8, 0]
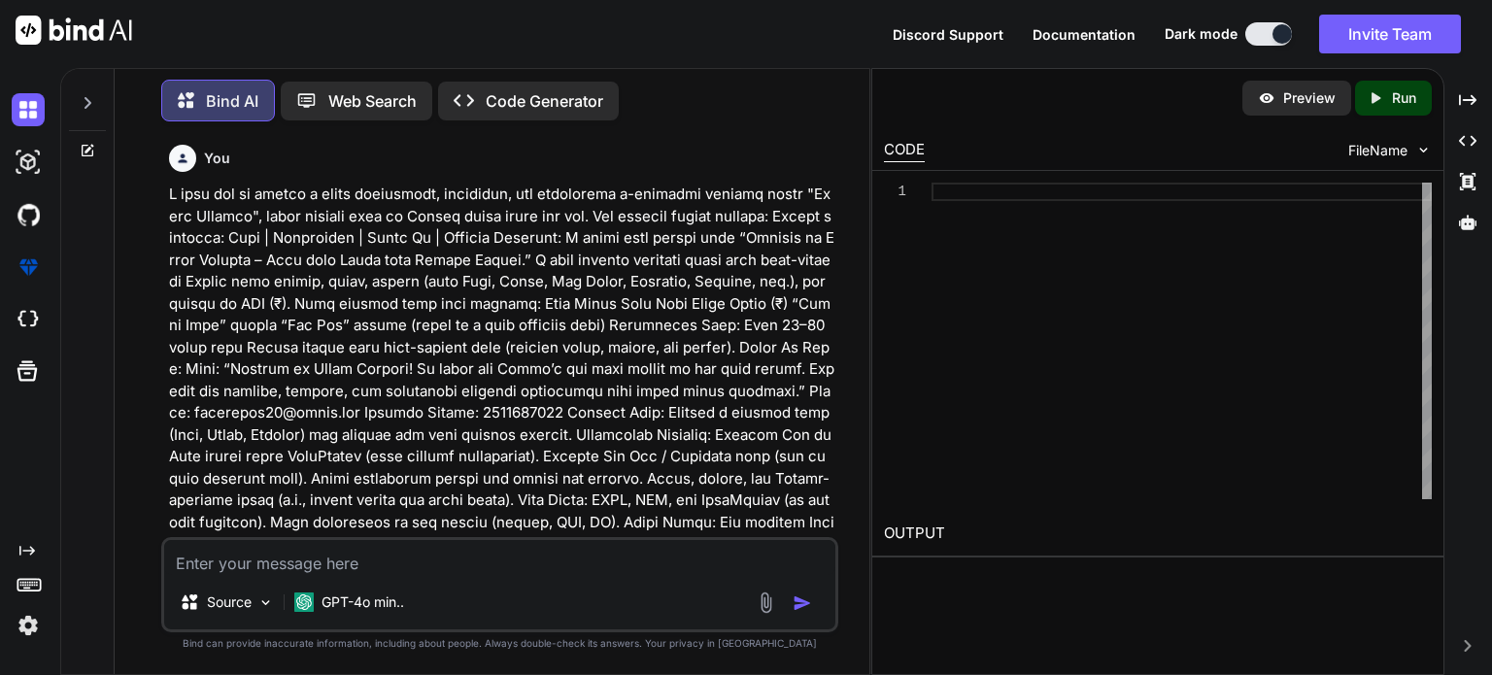
click at [151, 296] on div "You Bind AI ‌ ‌ ‌ ‌ Source GPT-4o min.. Created with Bind Always check its answ…" at bounding box center [499, 405] width 739 height 537
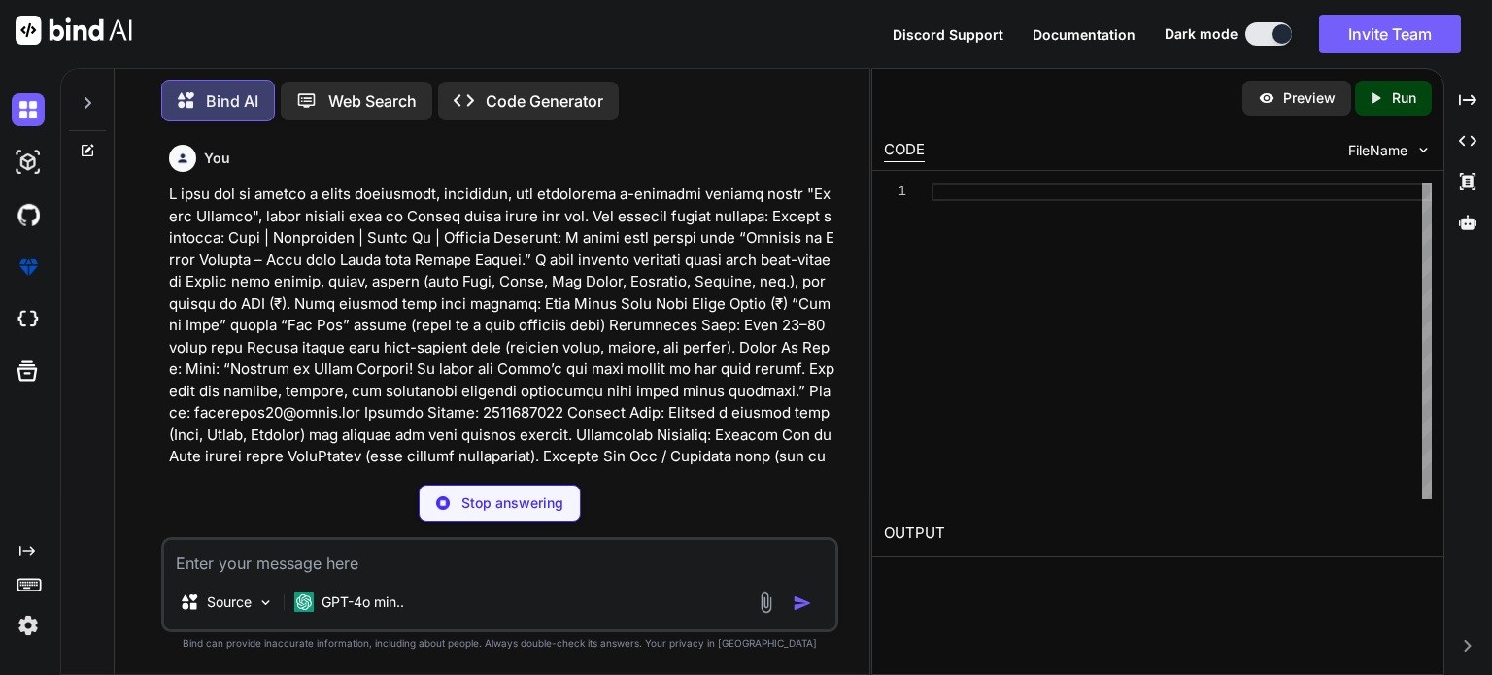
click at [923, 252] on div "1" at bounding box center [908, 341] width 48 height 317
click at [988, 199] on div at bounding box center [1182, 341] width 500 height 317
click at [150, 487] on div "You Bind AI Creating a fully functional e-commerce website named "Sagar Fashion…" at bounding box center [499, 405] width 739 height 537
click at [247, 569] on textarea at bounding box center [499, 557] width 671 height 35
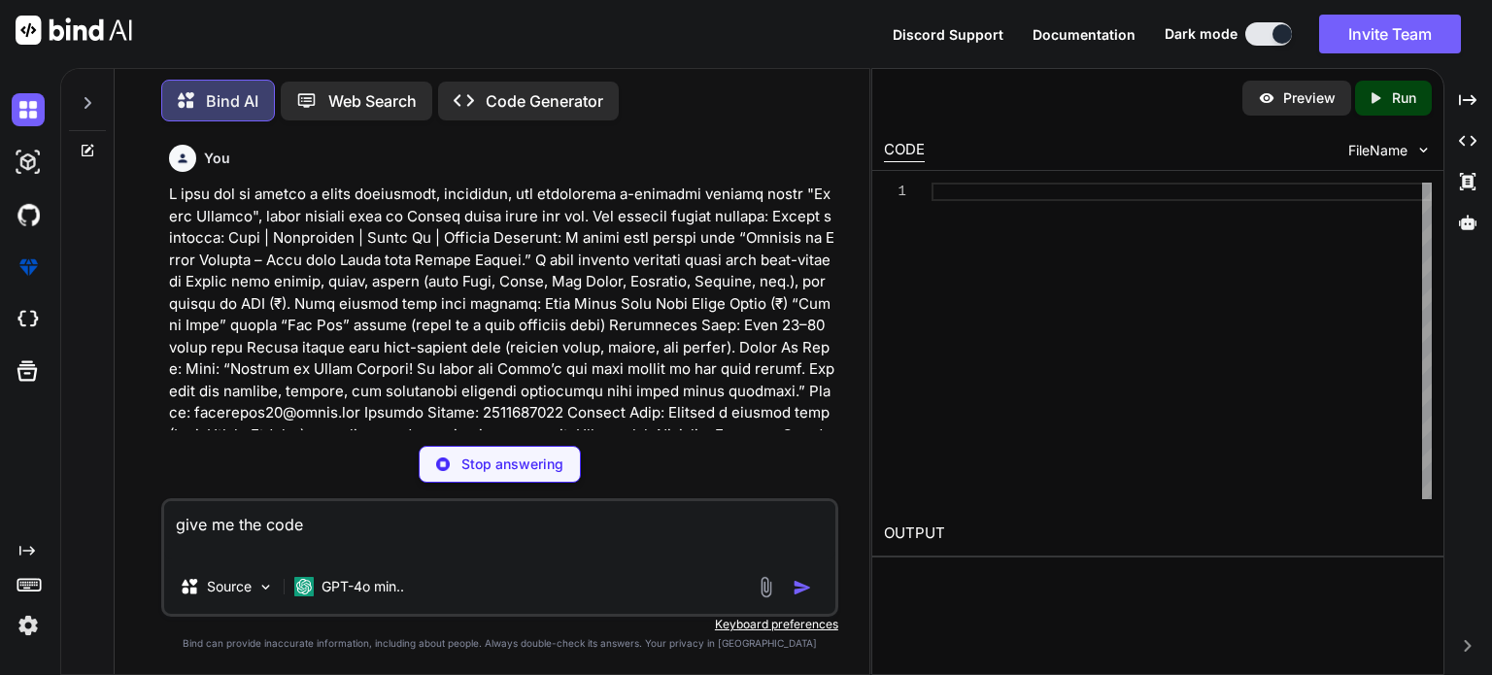
type textarea "give me the code"
click at [362, 315] on p at bounding box center [501, 402] width 665 height 437
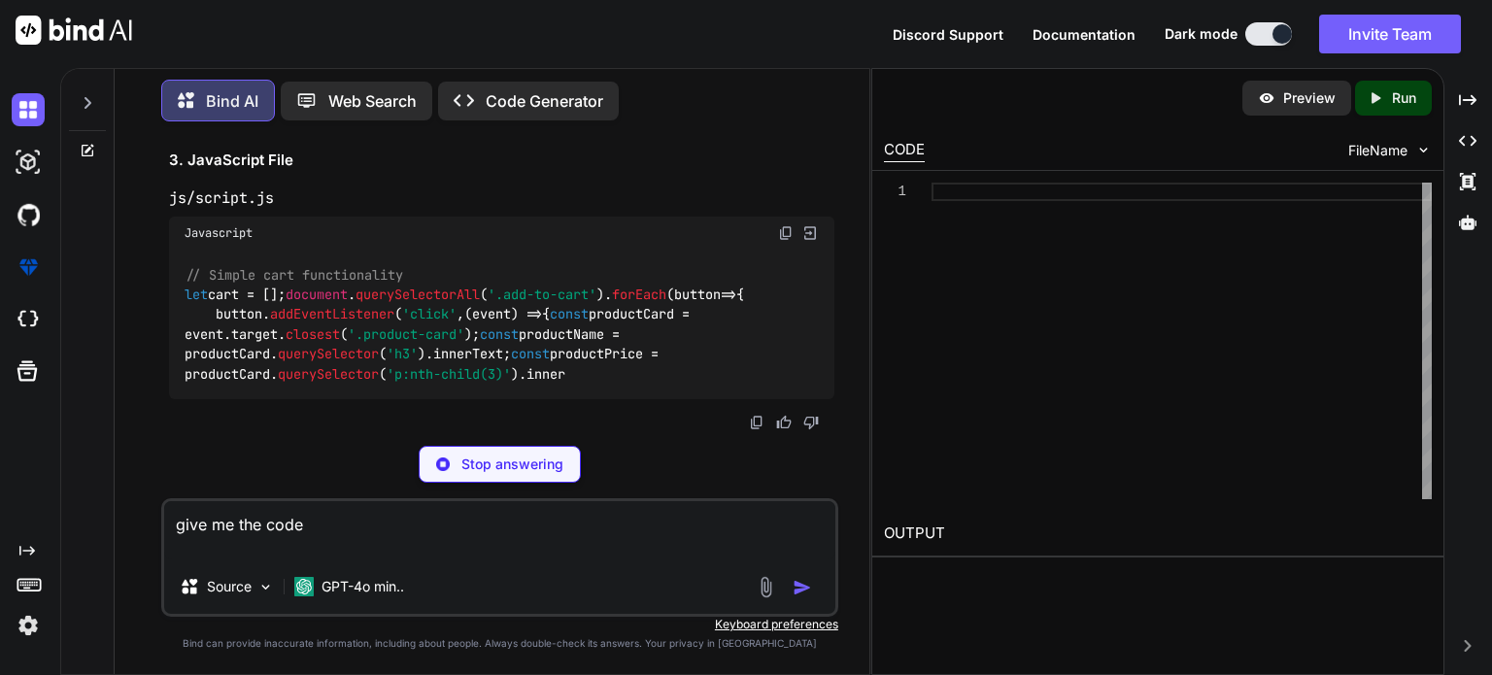
scroll to position [6465, 0]
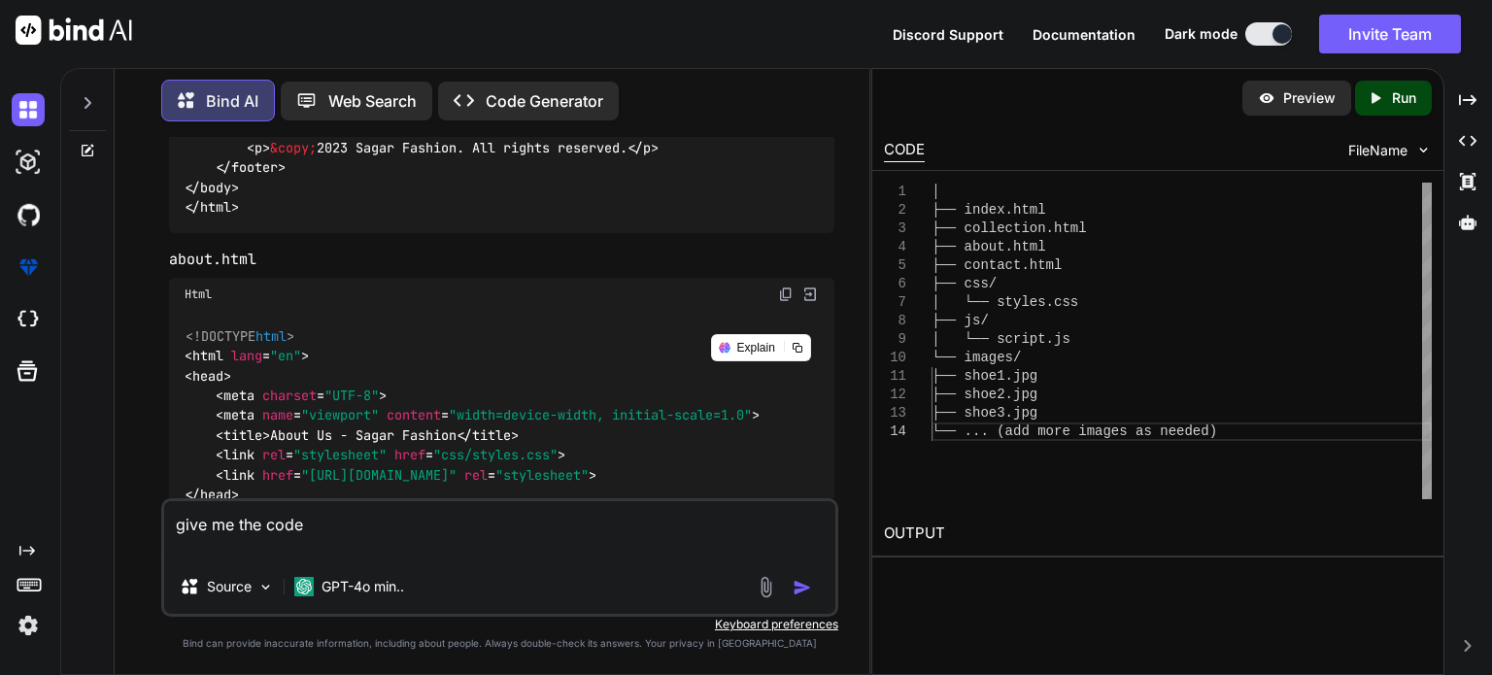
scroll to position [2812, 0]
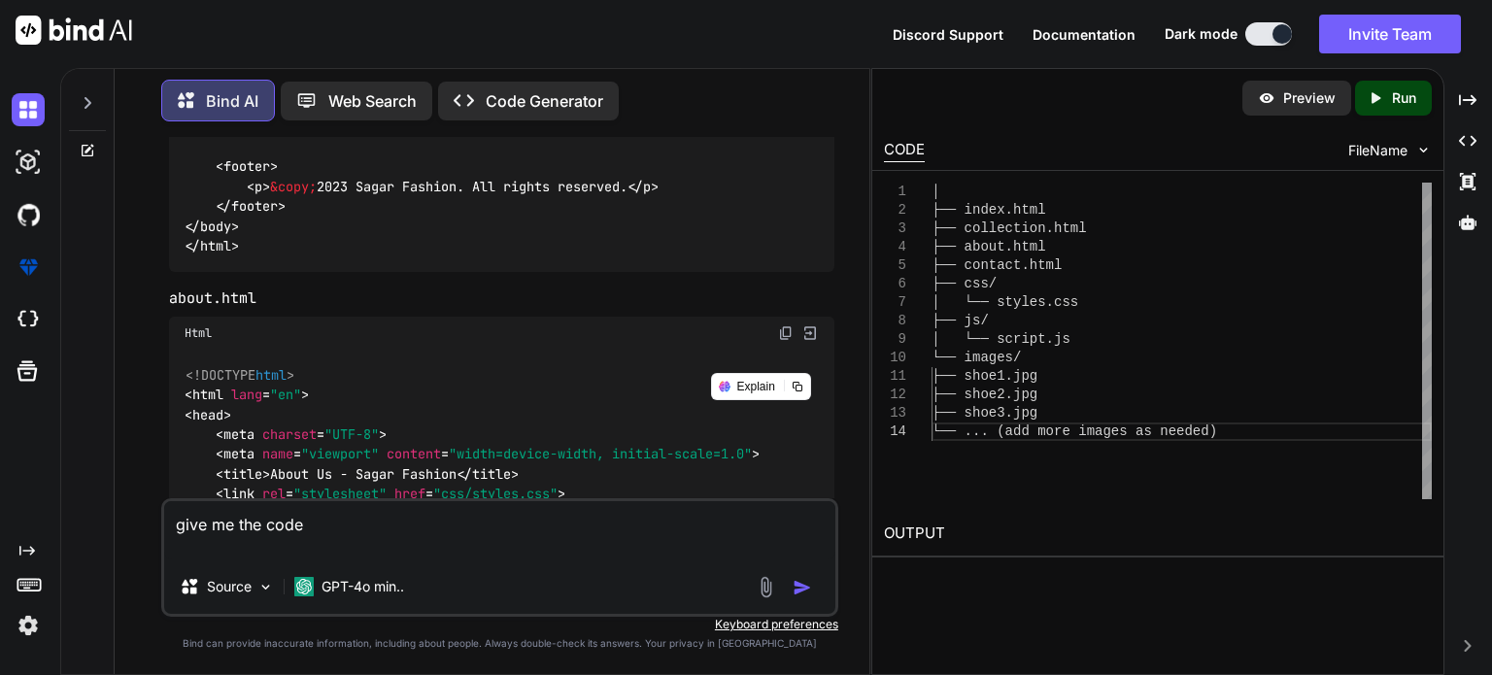
click at [389, 104] on p "Web Search" at bounding box center [372, 100] width 88 height 23
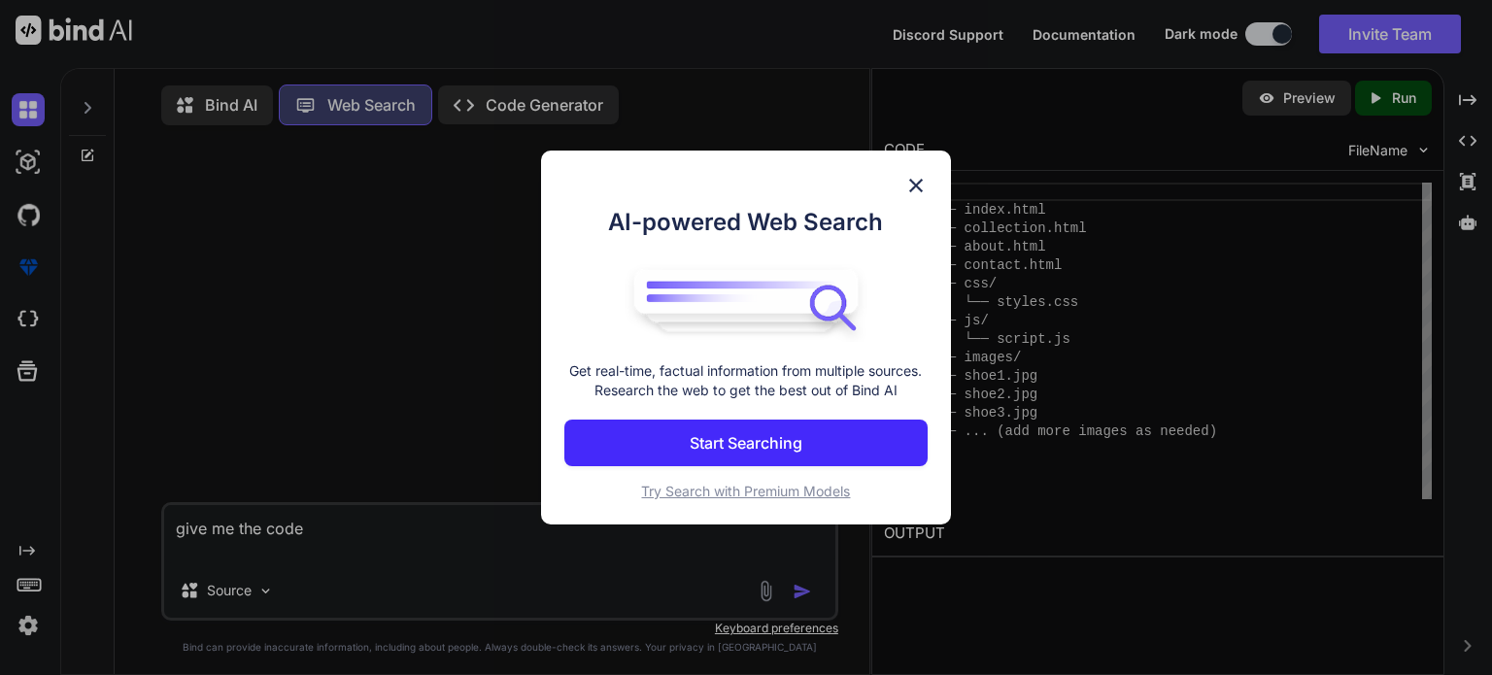
scroll to position [8, 0]
click at [917, 179] on img at bounding box center [915, 185] width 23 height 23
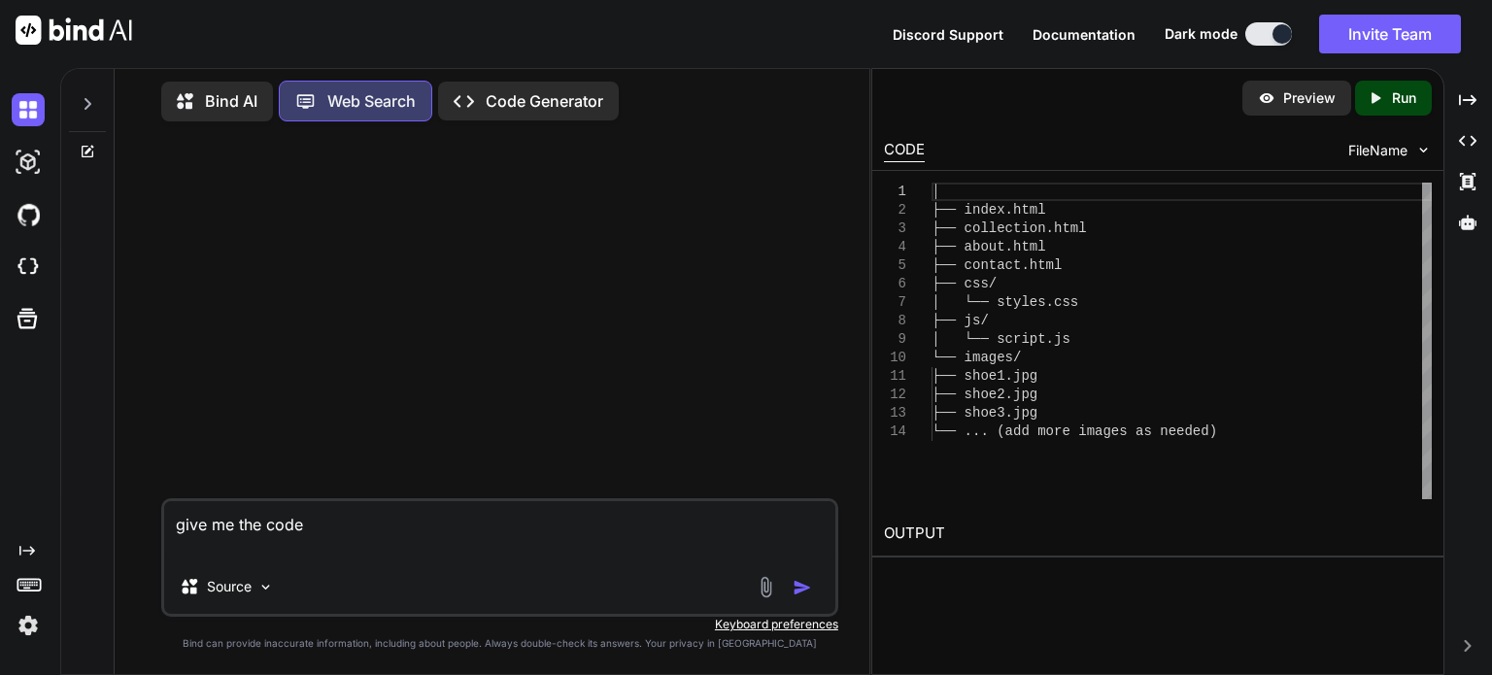
click at [200, 118] on div "Bind AI Web Search Created with Pixso. Code Generator" at bounding box center [499, 101] width 677 height 56
click at [207, 94] on p "Bind AI" at bounding box center [231, 100] width 52 height 23
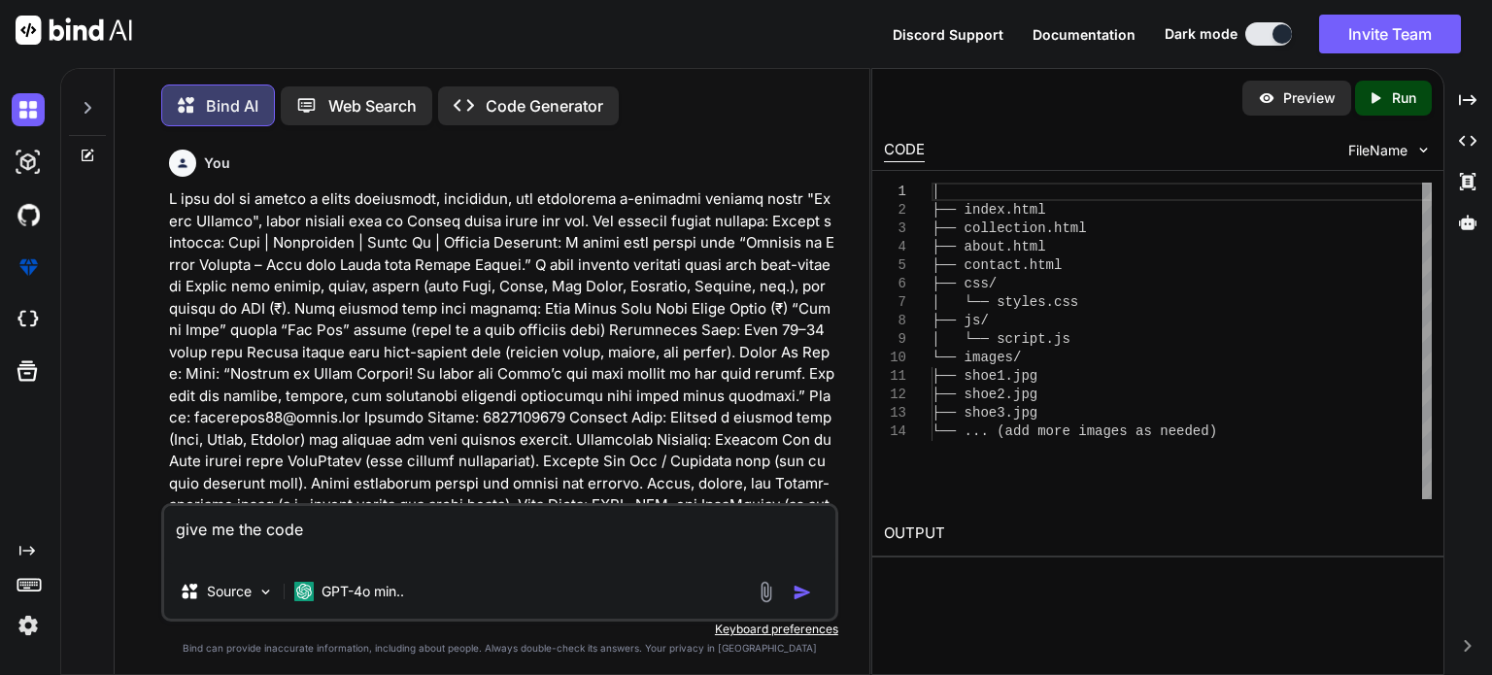
scroll to position [8, 0]
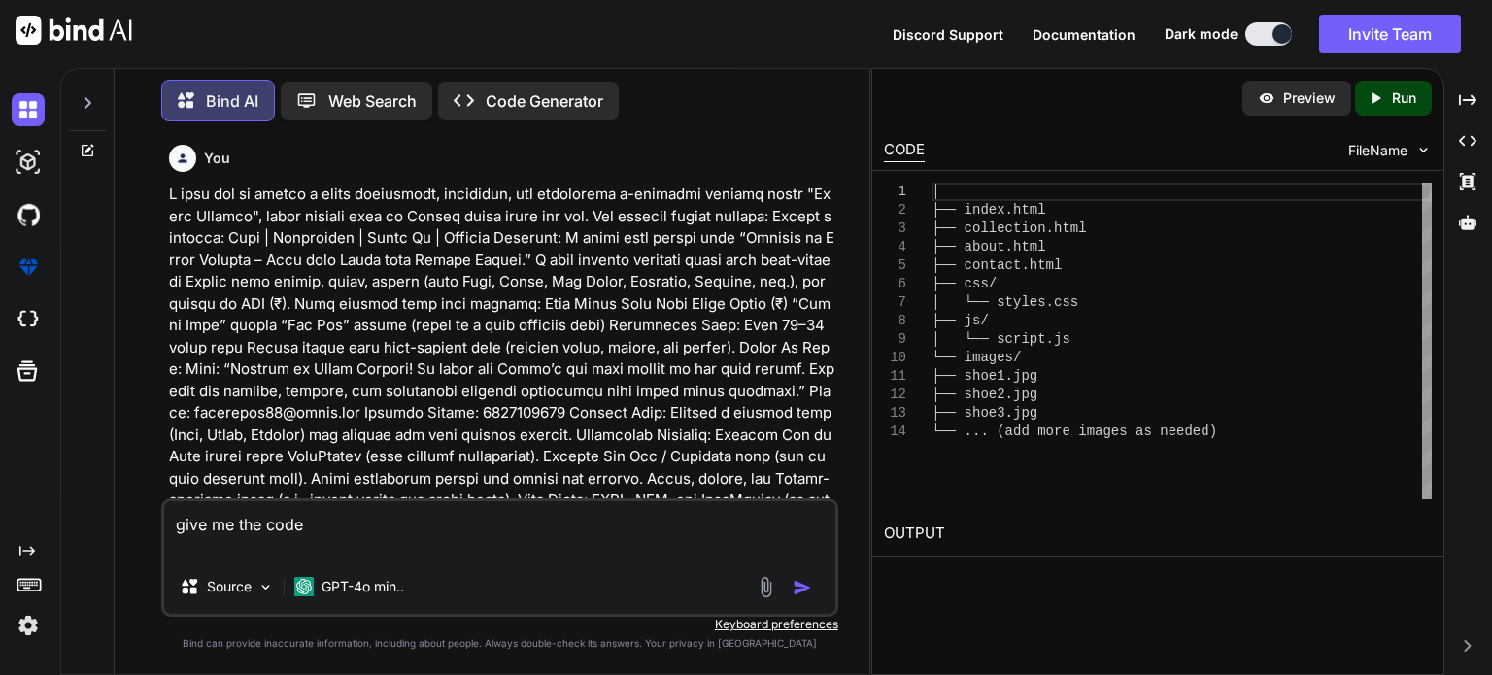
click at [529, 171] on div "You" at bounding box center [501, 158] width 665 height 27
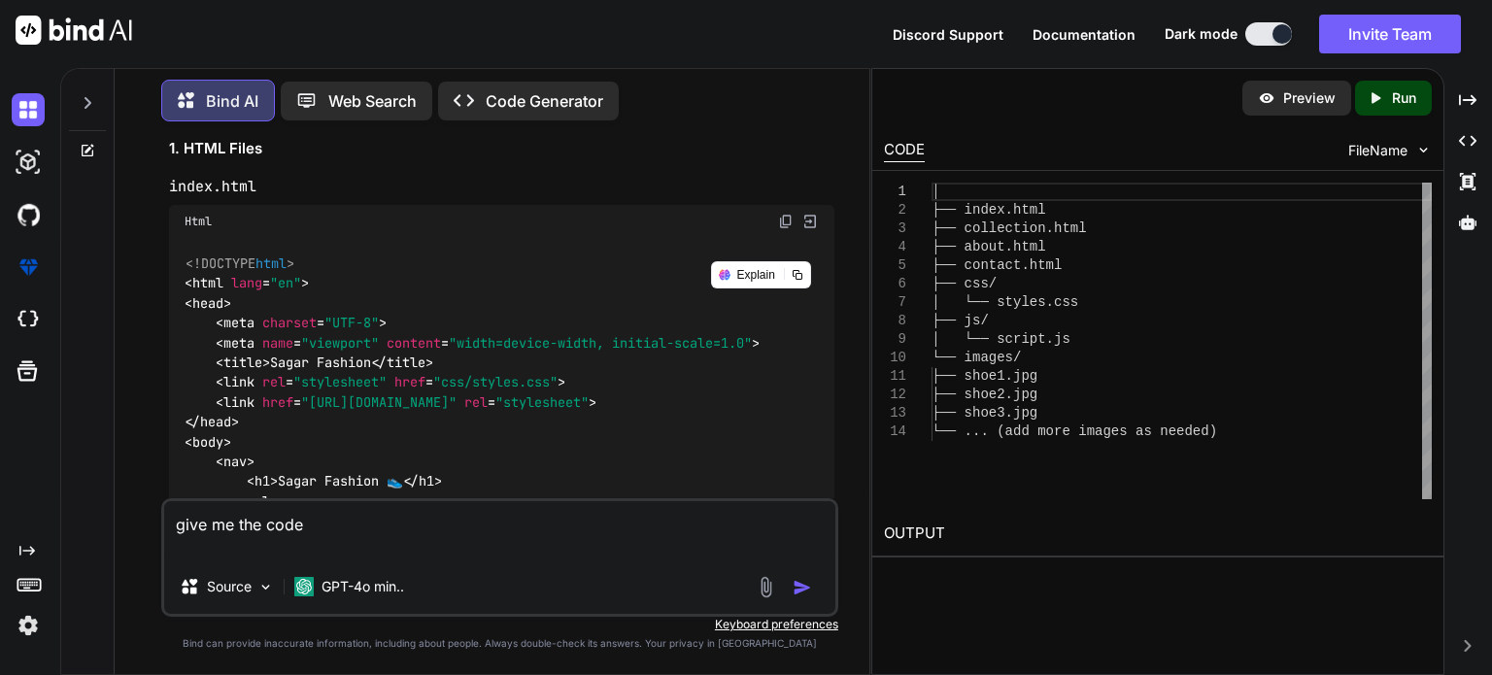
scroll to position [1127, 0]
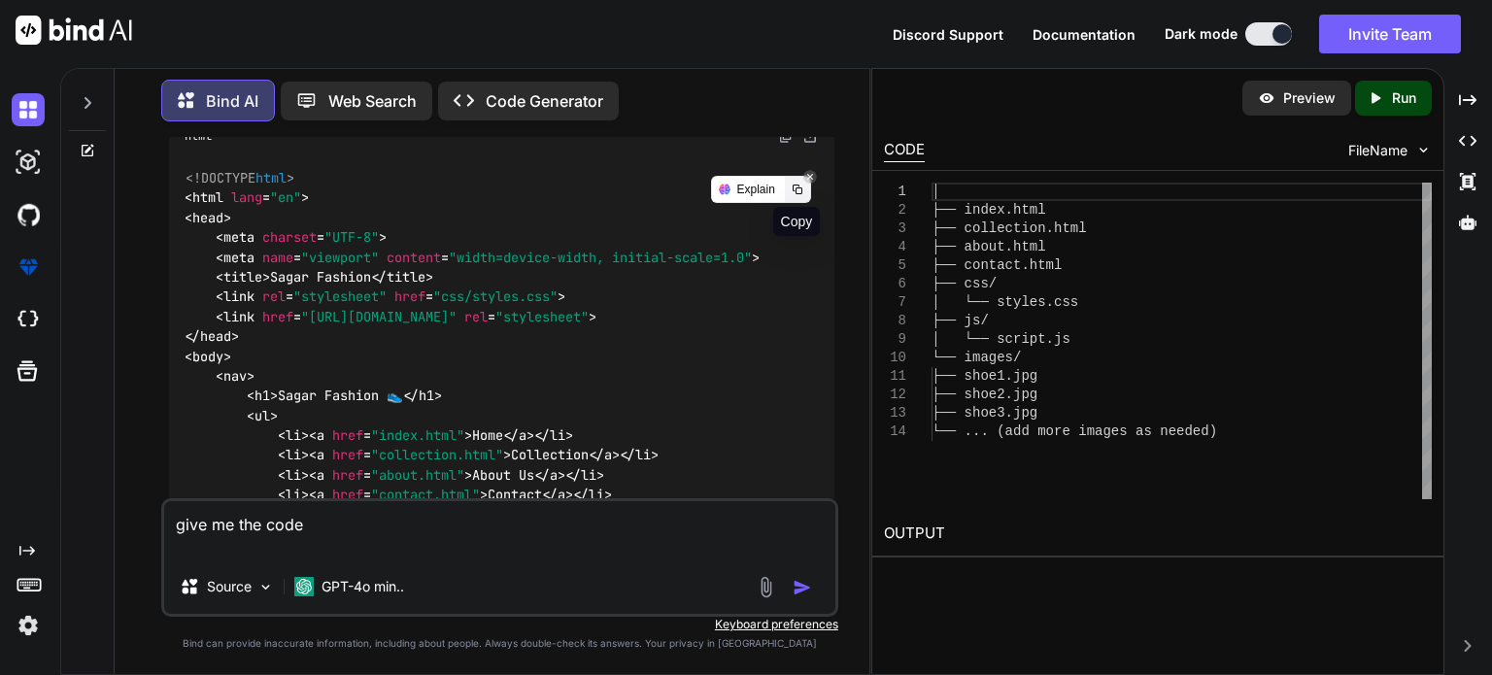
click at [797, 183] on div at bounding box center [797, 189] width 25 height 25
click at [804, 197] on div at bounding box center [797, 189] width 25 height 25
click at [158, 338] on div "You Bind AI Creating a fully functional e-commerce website named "Sagar Fashion…" at bounding box center [499, 405] width 739 height 537
click at [855, 180] on div "You Bind AI Creating a fully functional e-commerce website named "Sagar Fashion…" at bounding box center [499, 405] width 739 height 537
click at [555, 225] on div "<!DOCTYPE html > < html lang = "en" > < head > < meta charset = "UTF-8" > < met…" at bounding box center [501, 683] width 665 height 1061
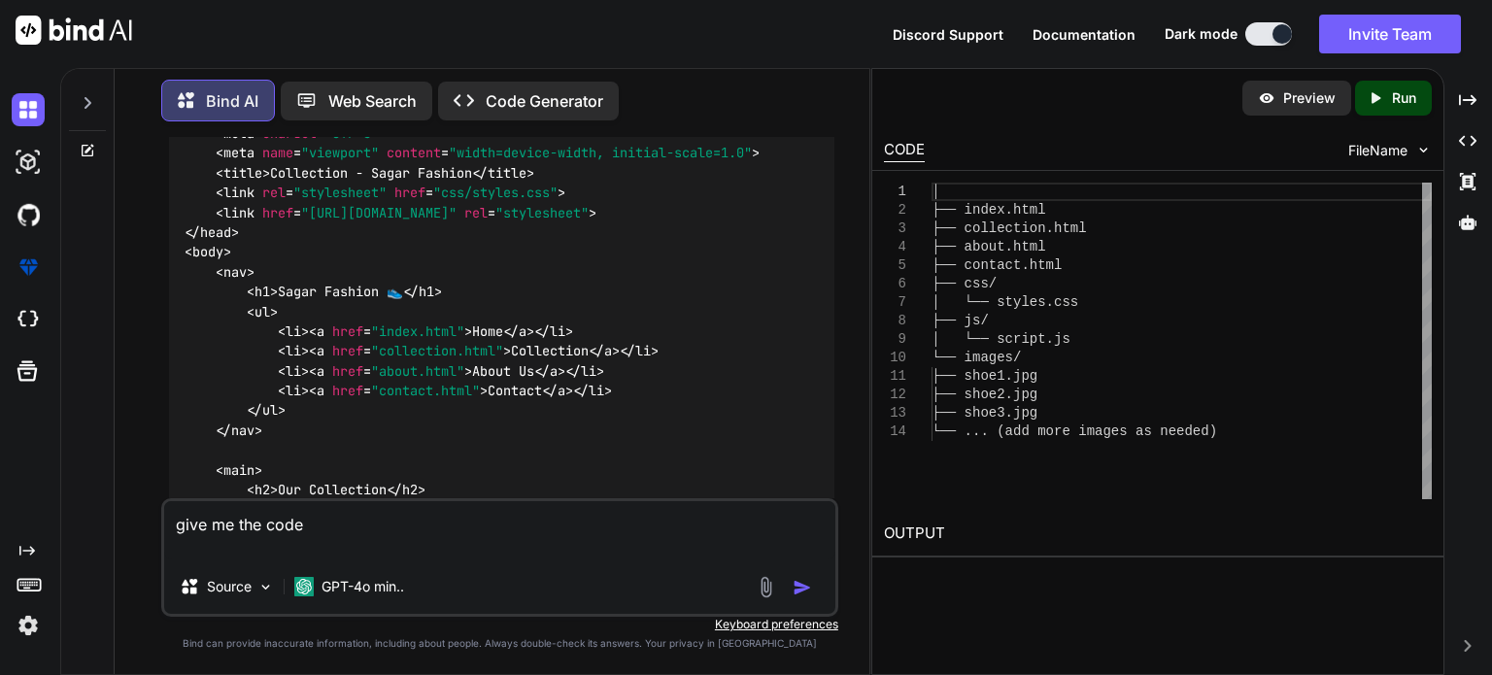
scroll to position [2254, 0]
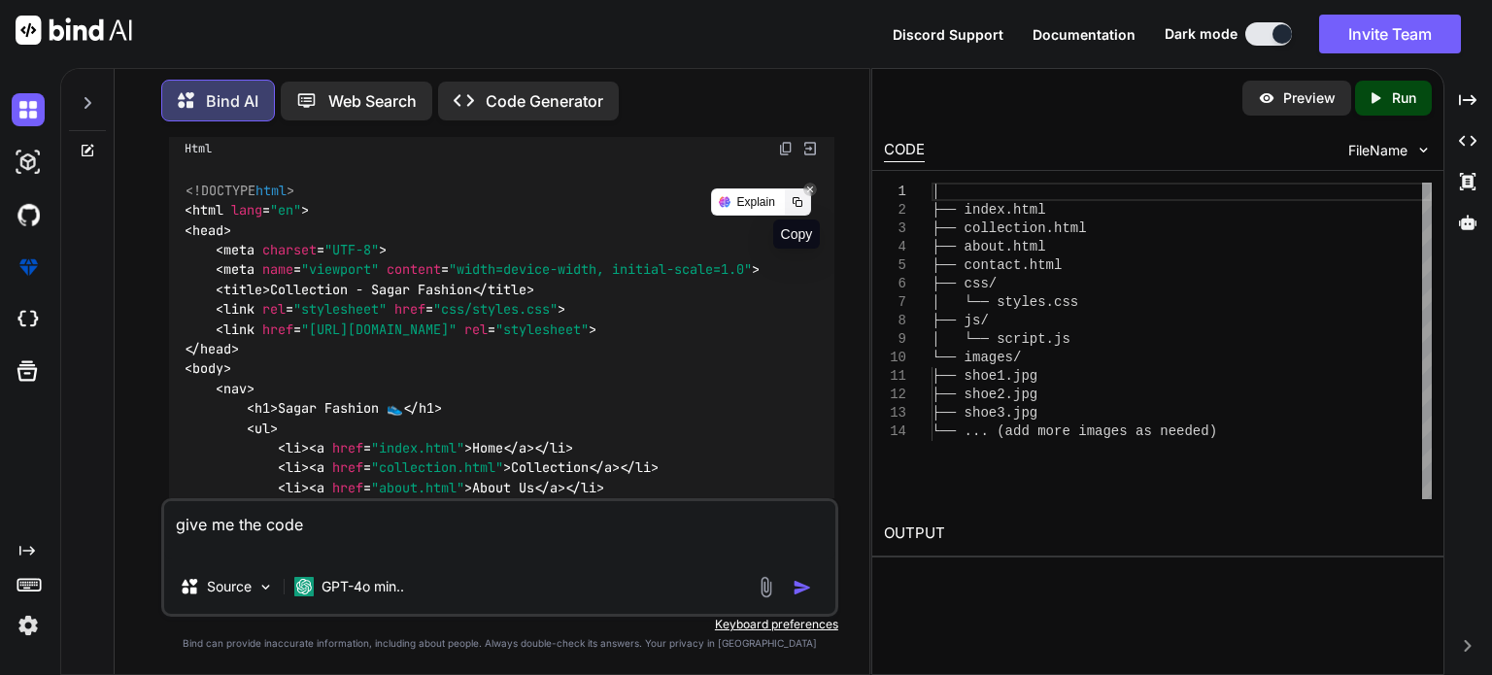
click at [801, 207] on icon at bounding box center [798, 202] width 10 height 10
